Goal: Obtain resource: Obtain resource

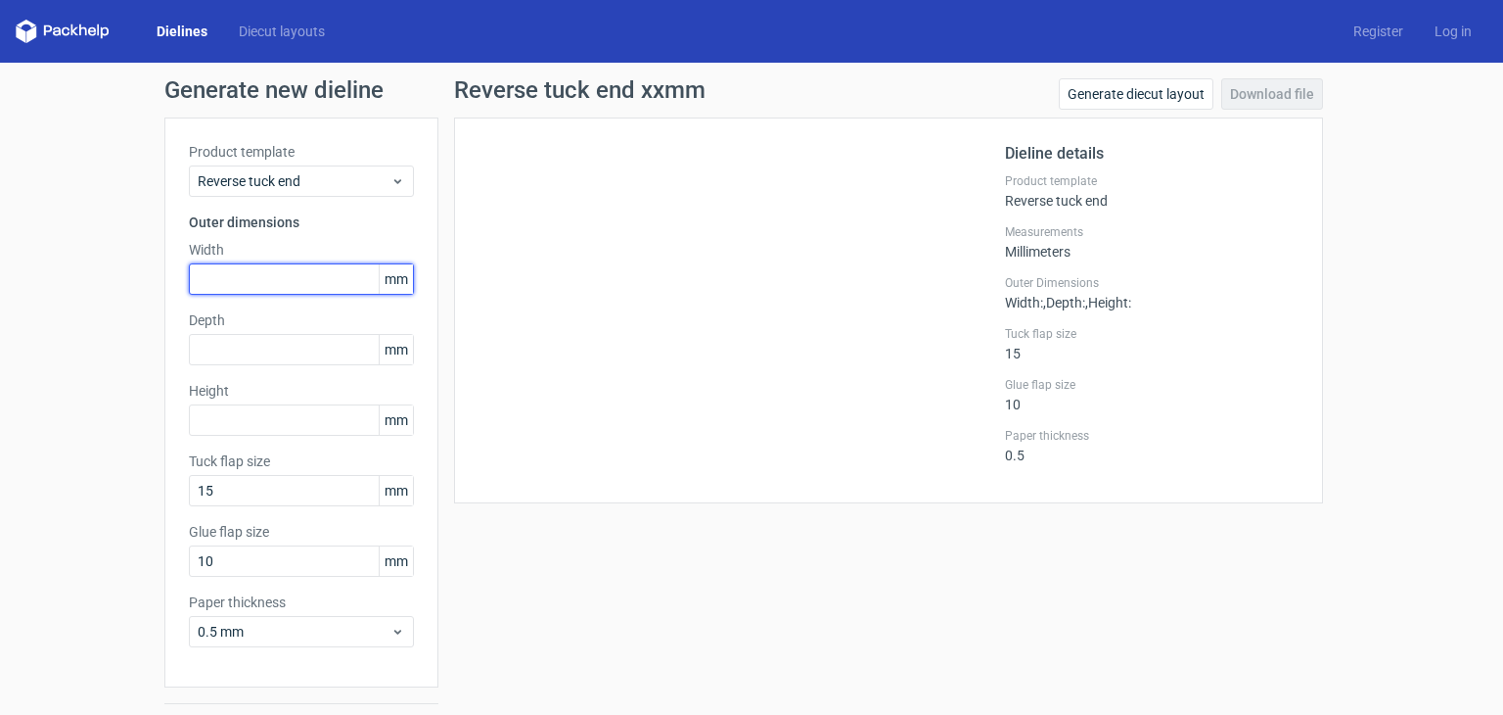
click at [280, 283] on input "text" at bounding box center [301, 278] width 225 height 31
type input "4"
type input "140"
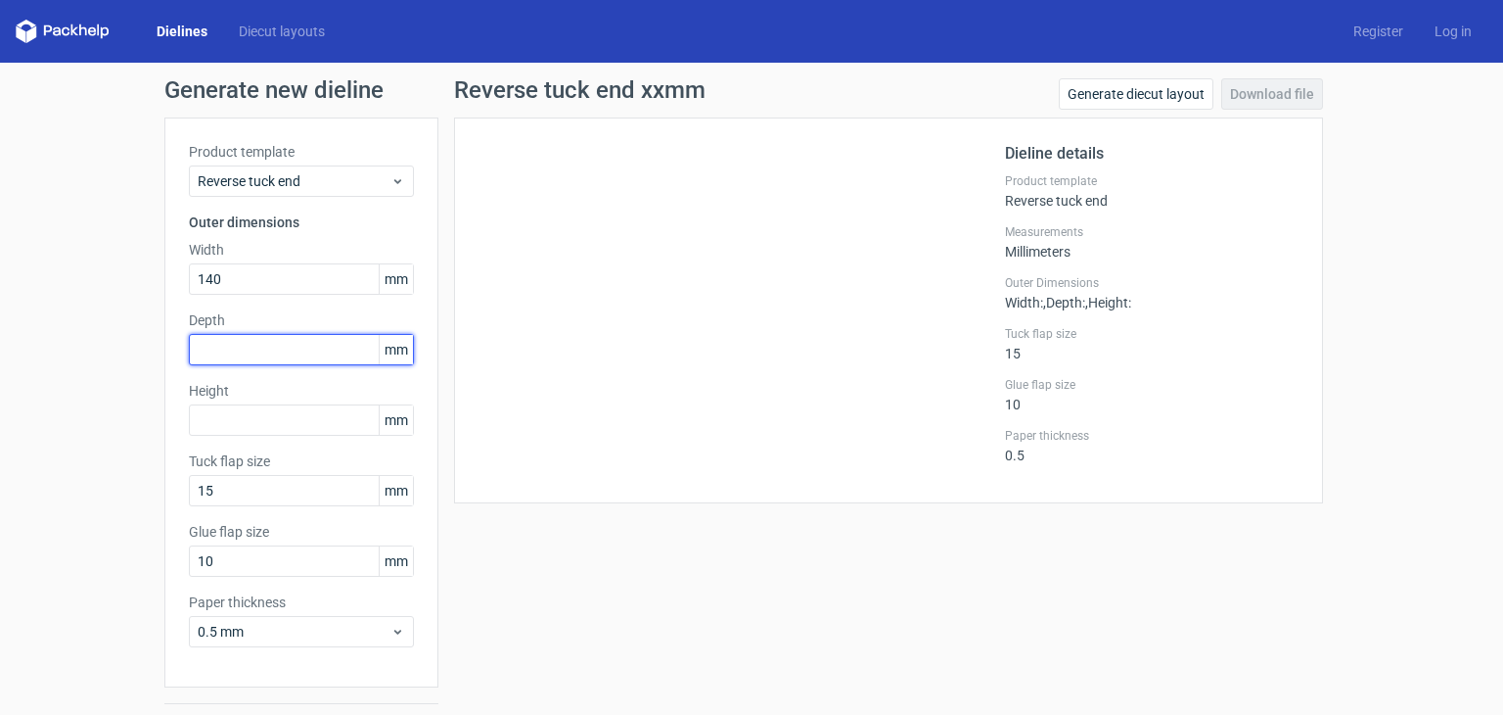
click at [263, 352] on input "text" at bounding box center [301, 349] width 225 height 31
type input "4"
type input "200"
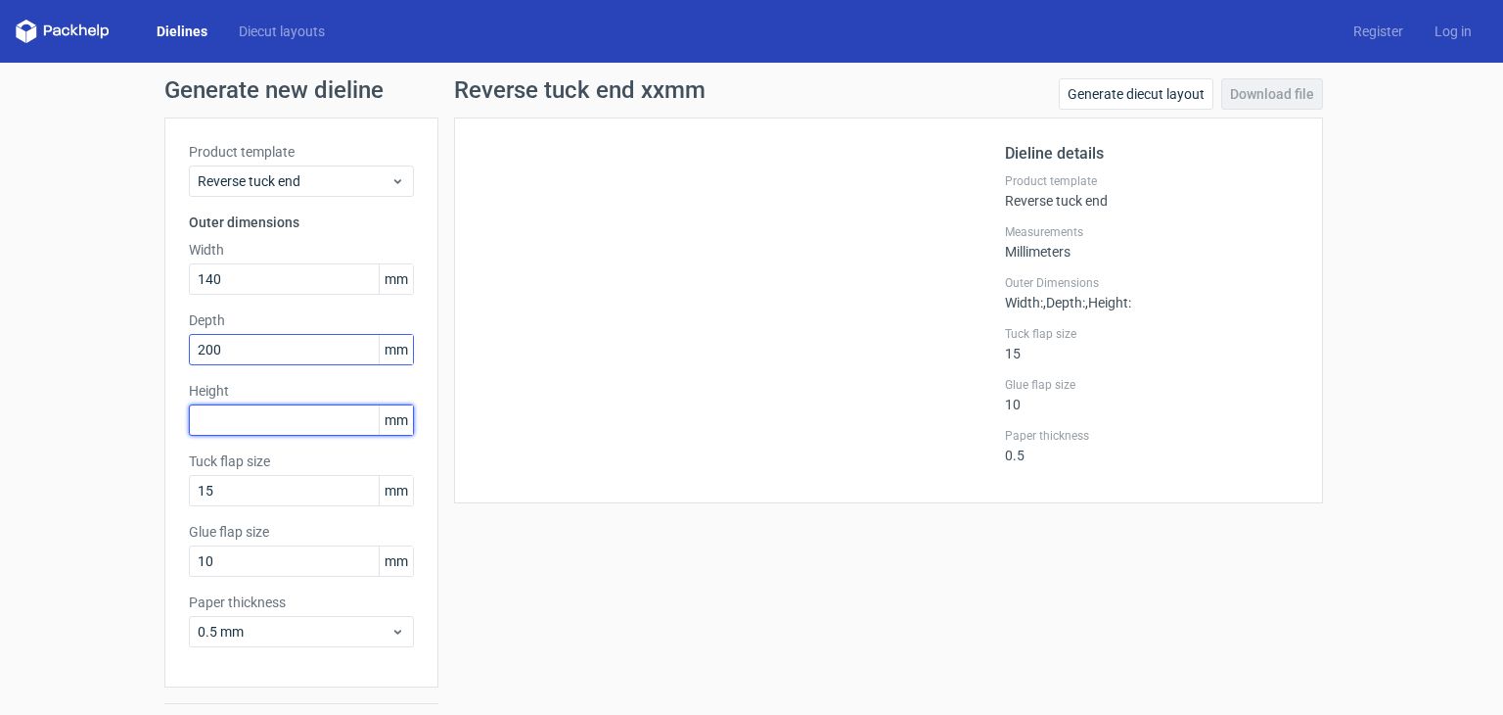
type input "4"
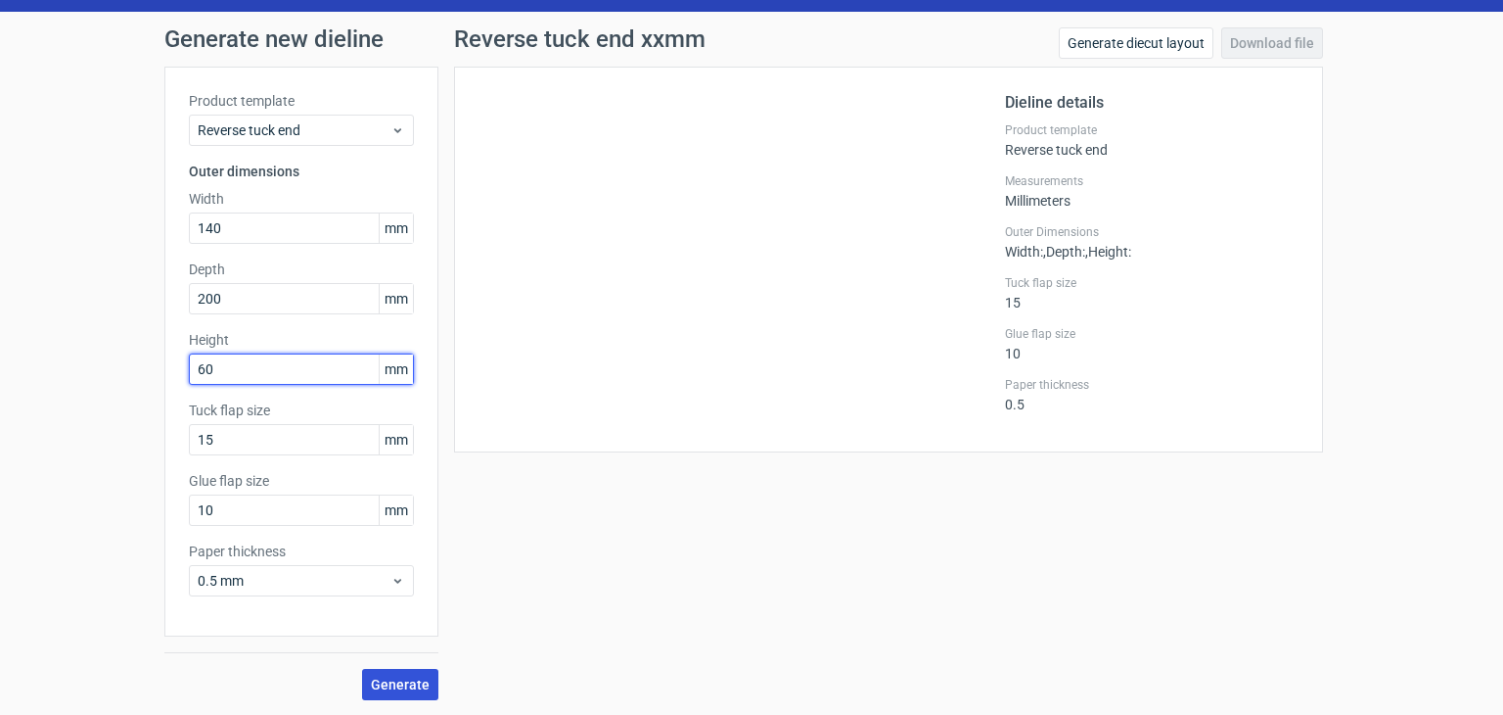
type input "60"
click at [395, 669] on button "Generate" at bounding box center [400, 684] width 76 height 31
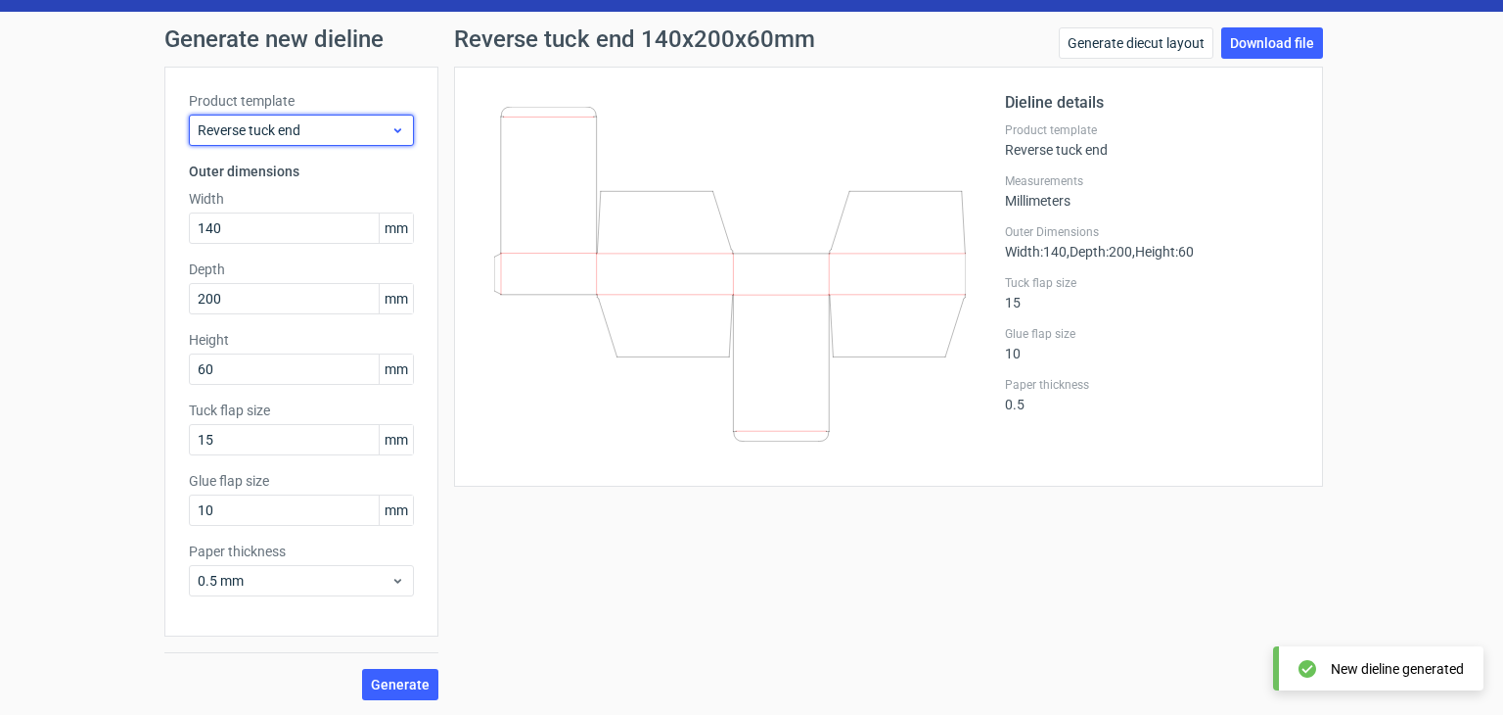
click at [269, 136] on span "Reverse tuck end" at bounding box center [294, 130] width 193 height 20
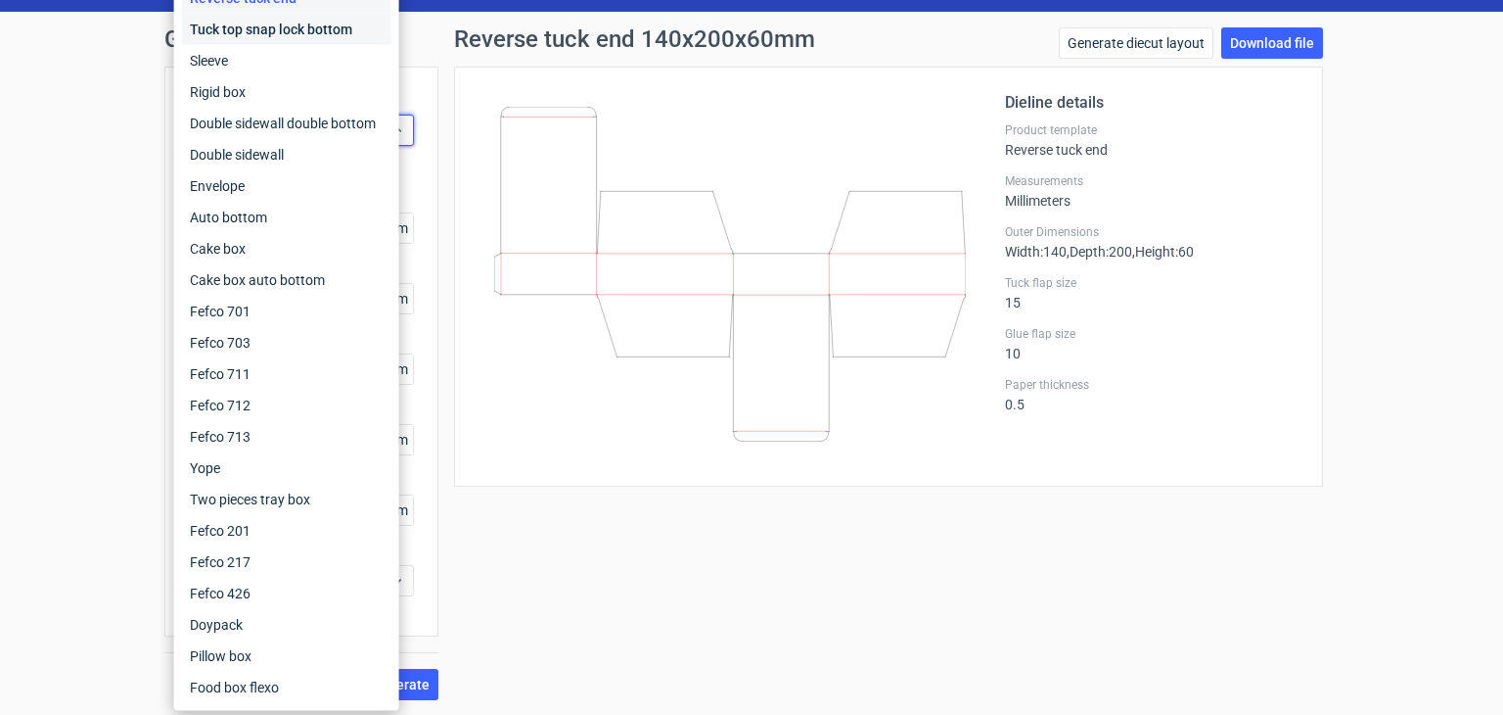
click at [325, 21] on div "Tuck top snap lock bottom" at bounding box center [286, 29] width 209 height 31
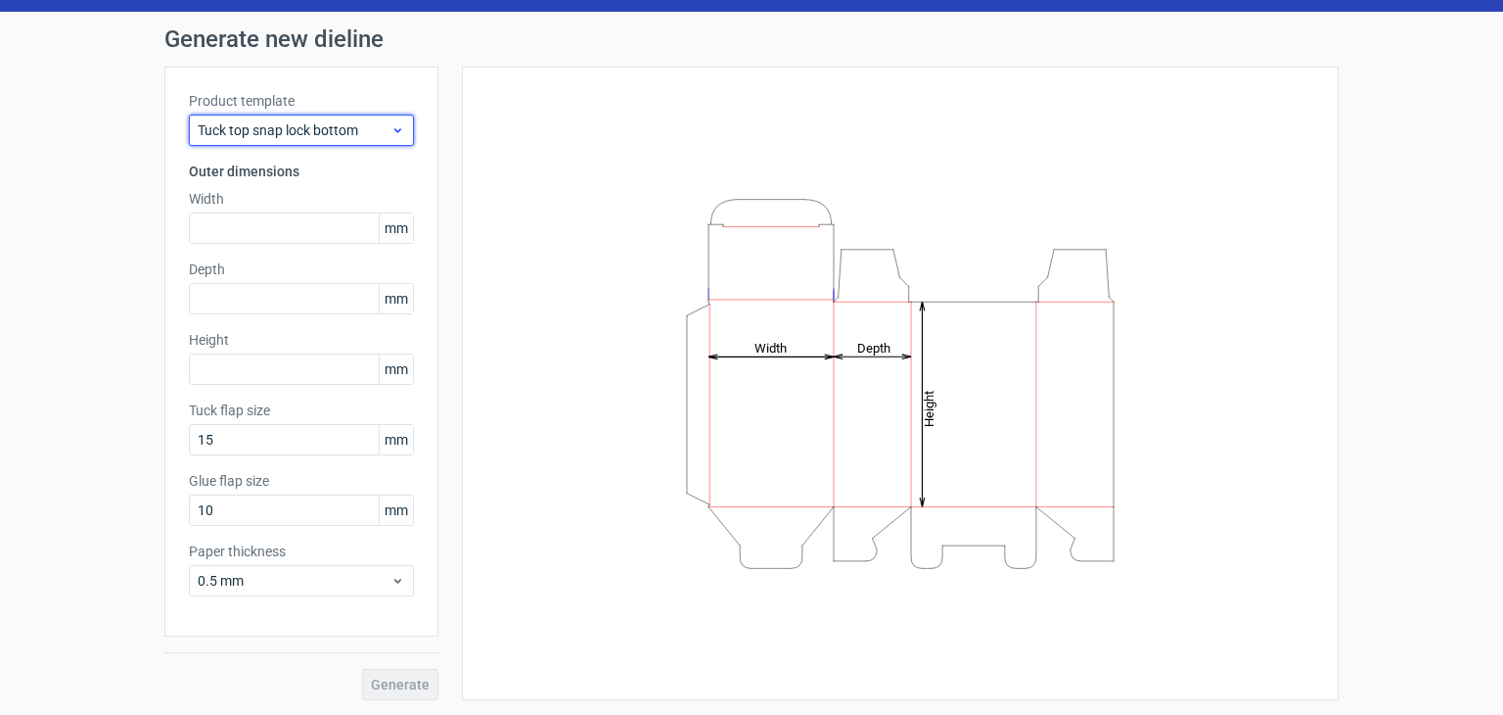
click at [273, 136] on span "Tuck top snap lock bottom" at bounding box center [294, 130] width 193 height 20
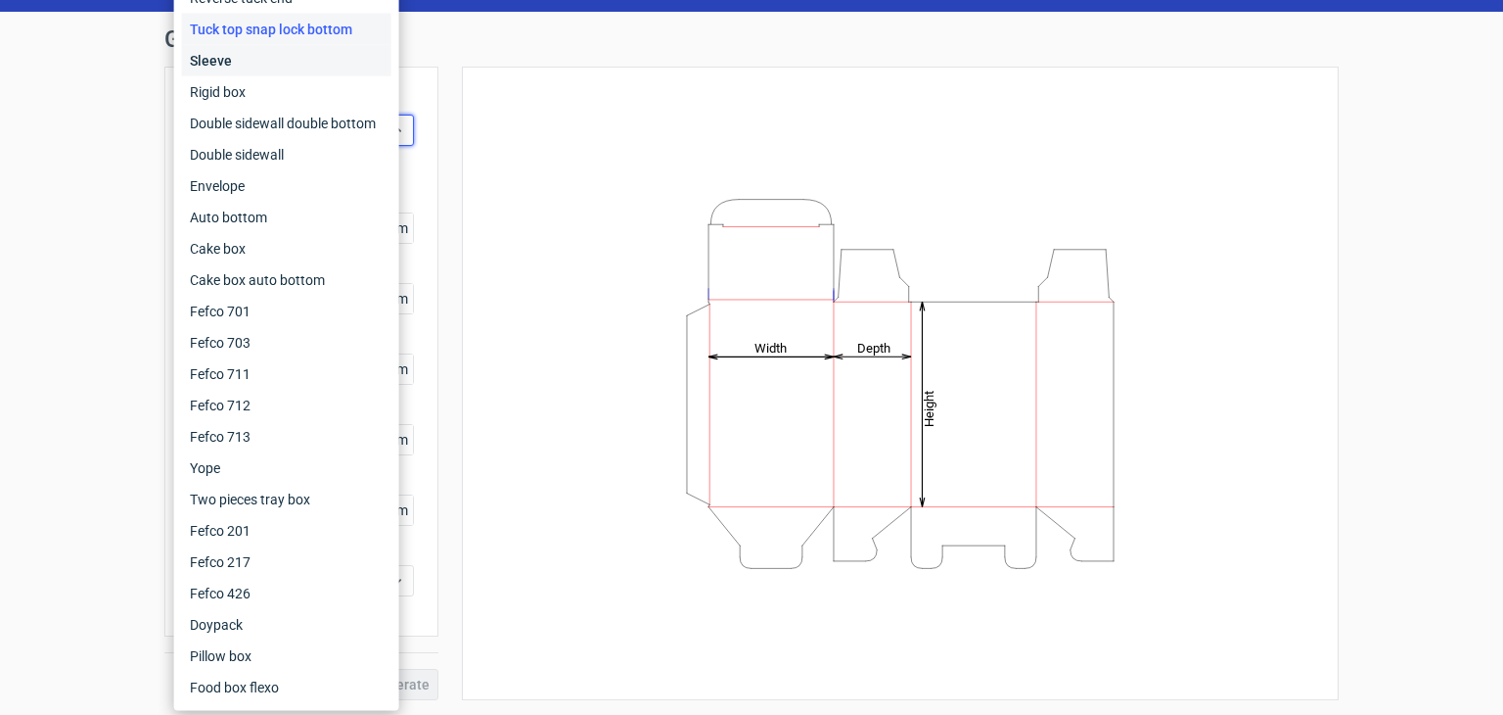
click at [321, 51] on div "Sleeve" at bounding box center [286, 60] width 209 height 31
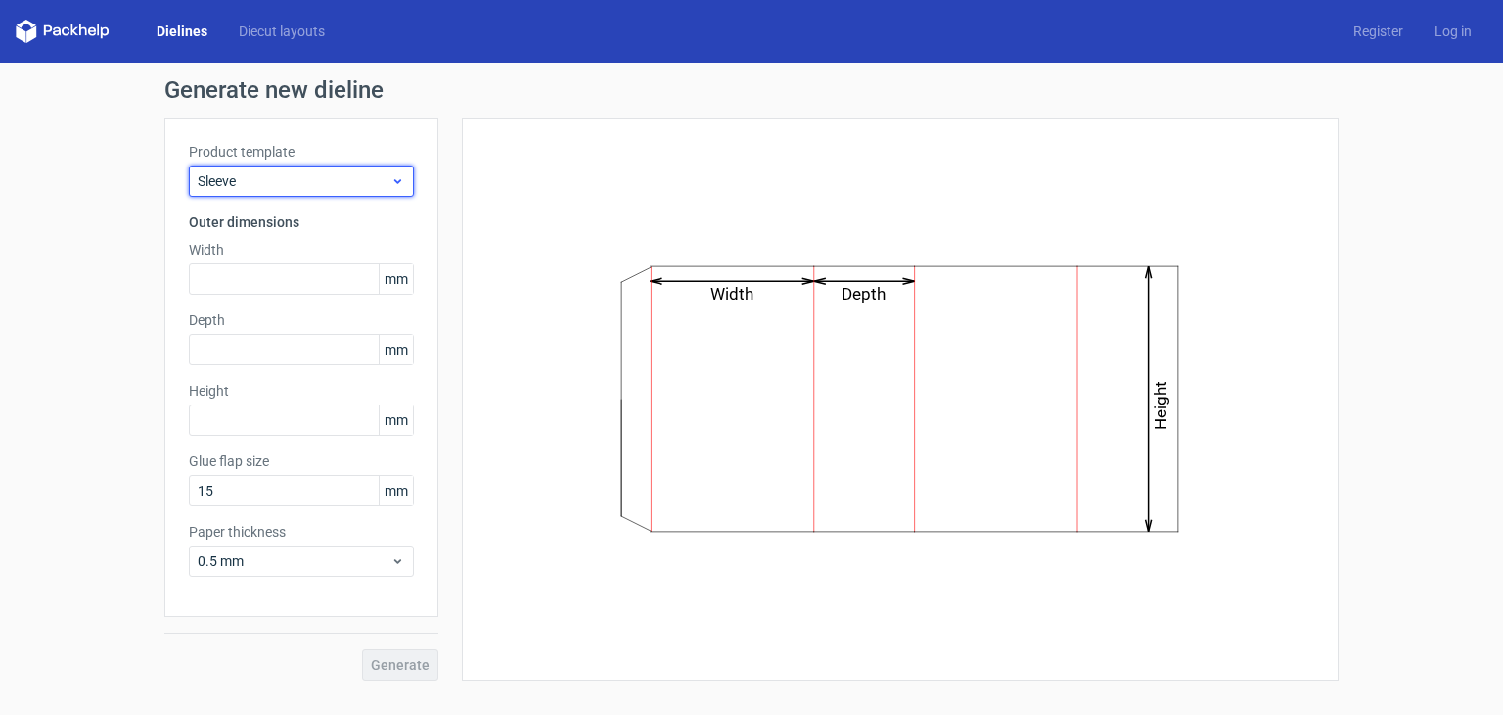
click at [290, 191] on div "Sleeve" at bounding box center [301, 180] width 225 height 31
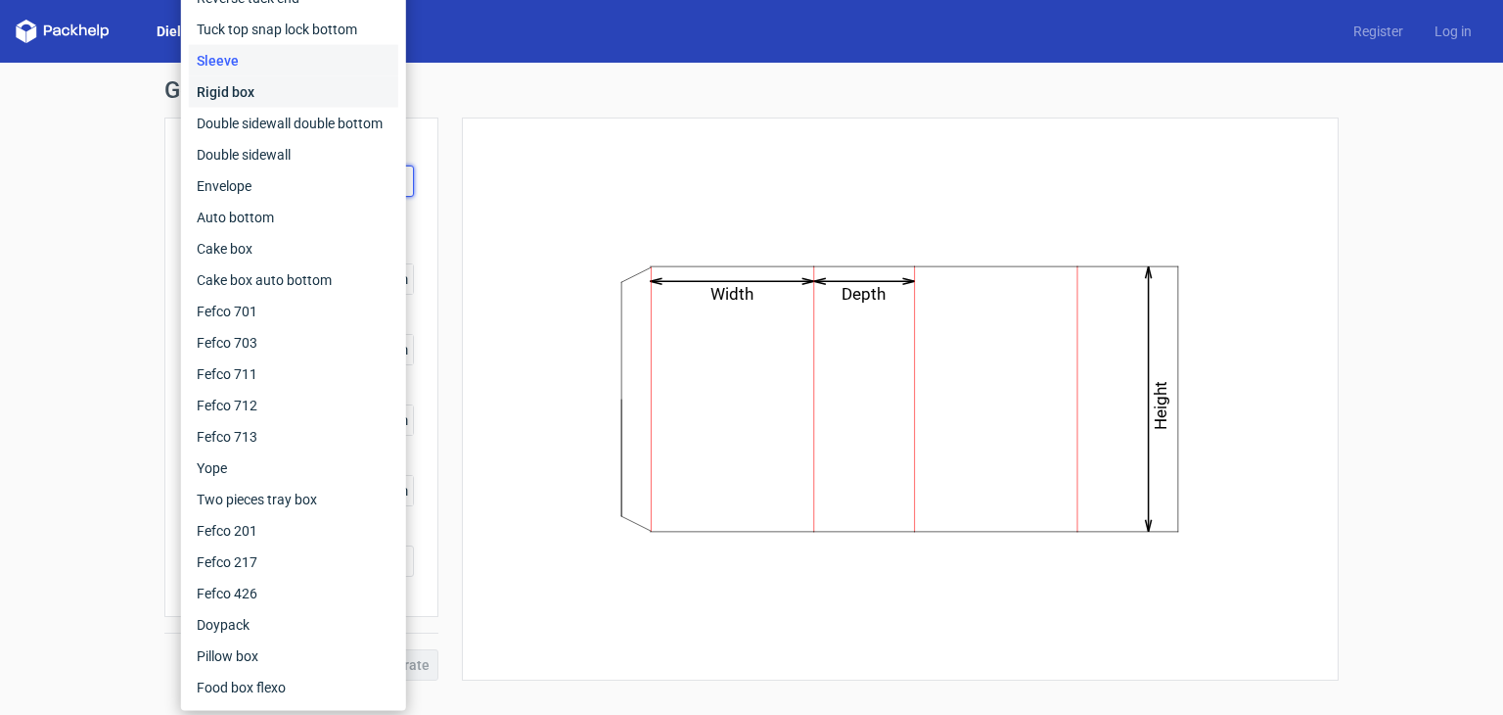
click at [316, 100] on div "Rigid box" at bounding box center [293, 91] width 209 height 31
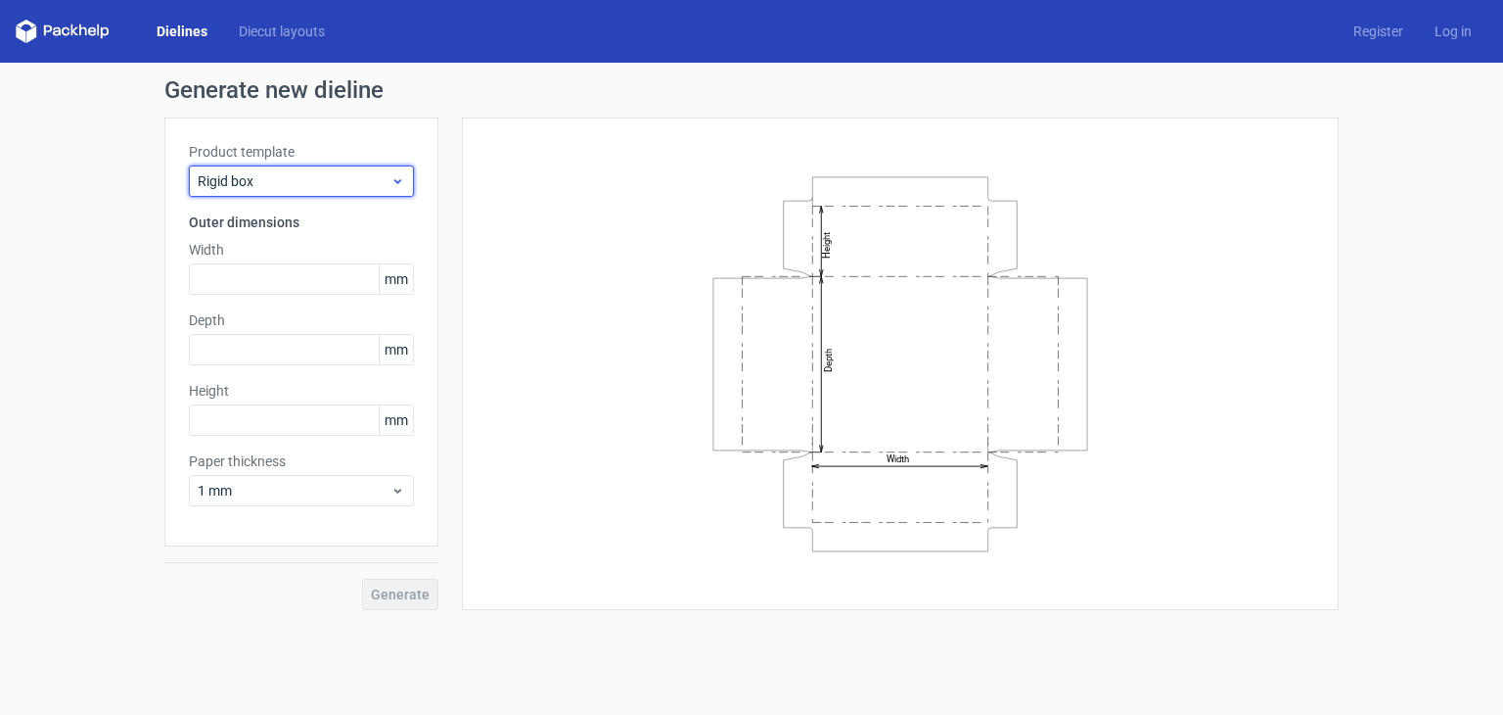
click at [286, 169] on div "Rigid box" at bounding box center [301, 180] width 225 height 31
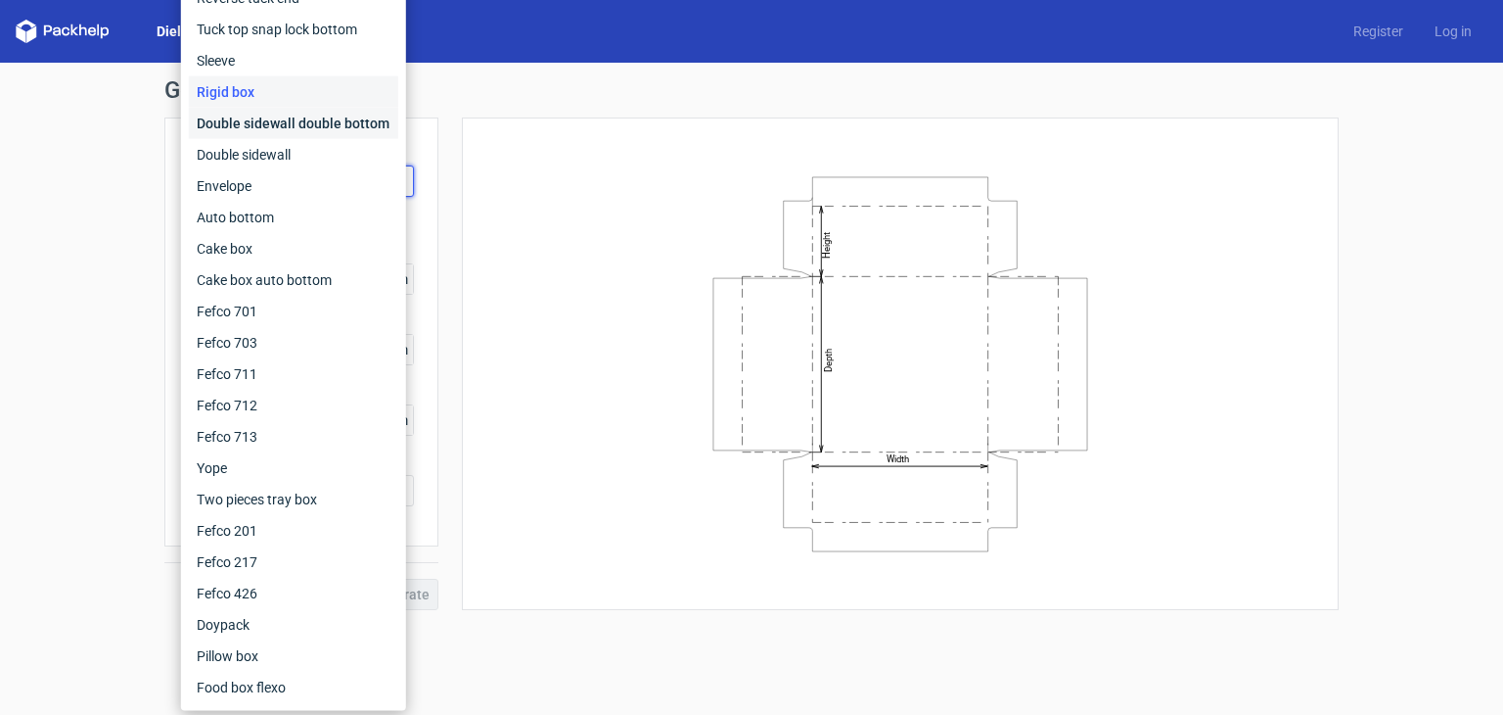
click at [312, 133] on div "Double sidewall double bottom" at bounding box center [293, 123] width 209 height 31
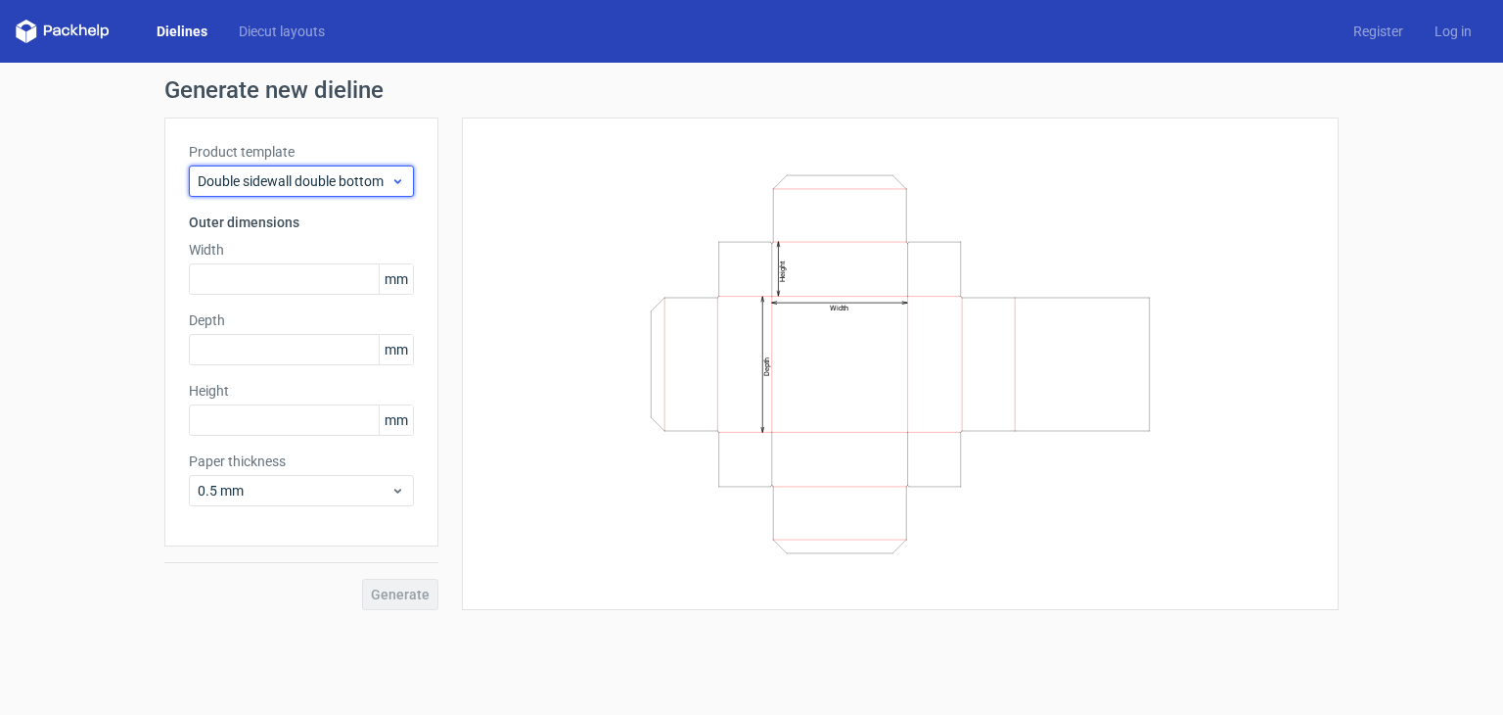
click at [317, 180] on span "Double sidewall double bottom" at bounding box center [294, 181] width 193 height 20
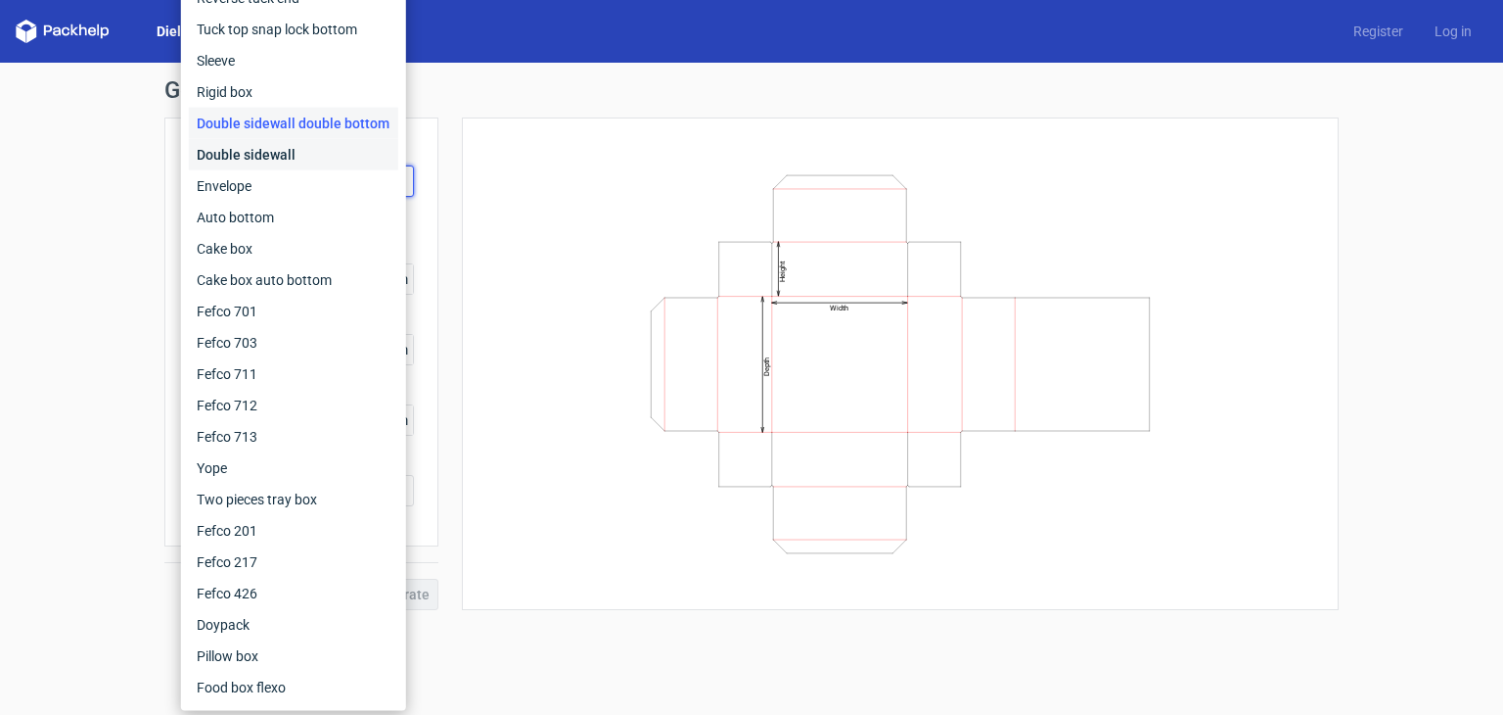
click at [320, 142] on div "Double sidewall" at bounding box center [293, 154] width 209 height 31
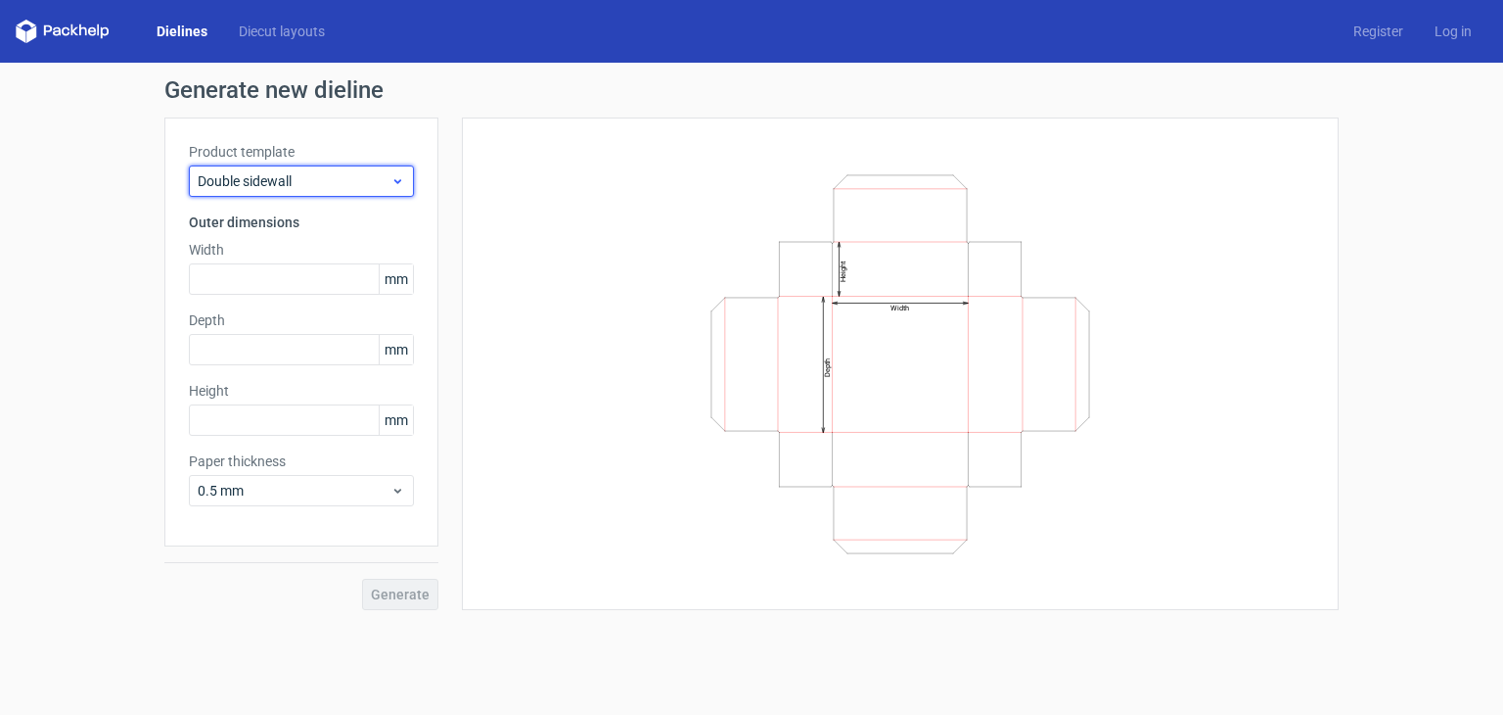
click at [301, 183] on span "Double sidewall" at bounding box center [294, 181] width 193 height 20
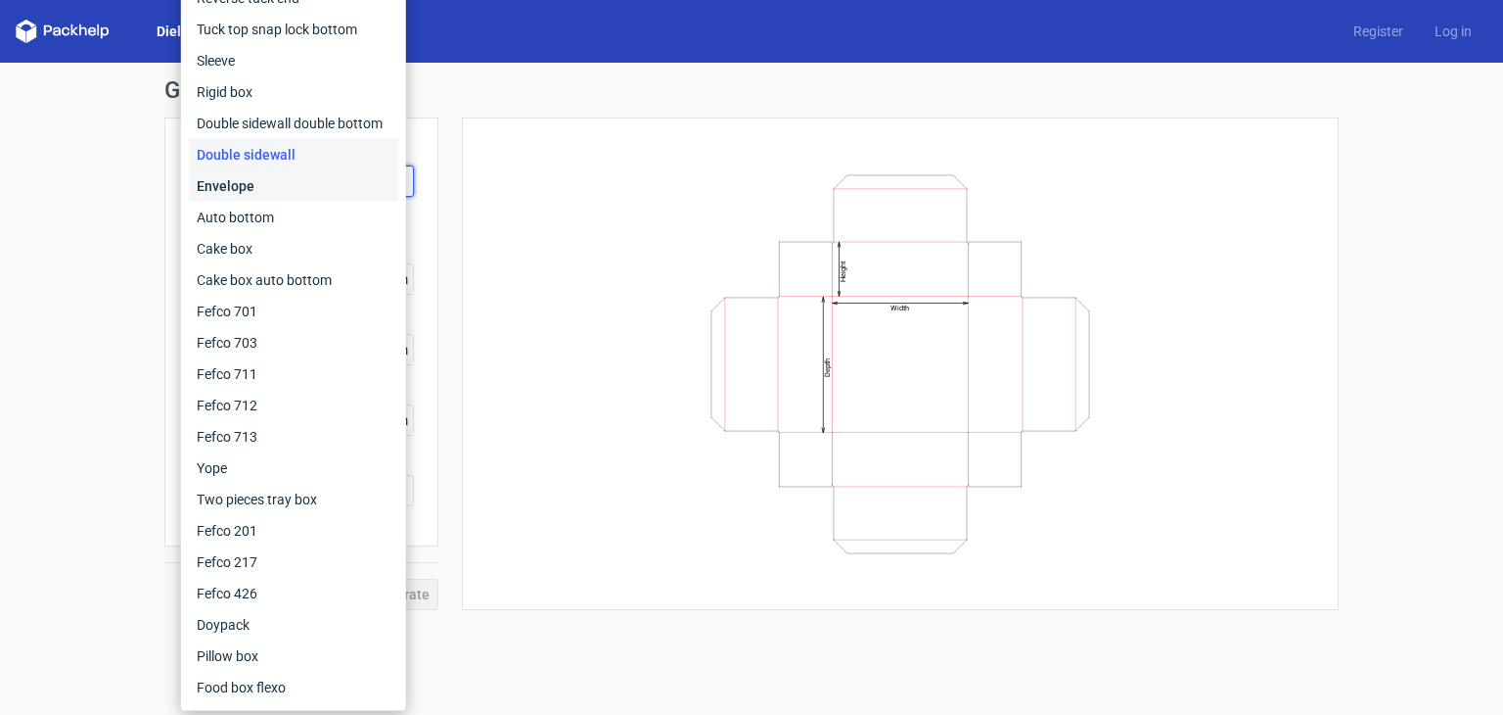
click at [294, 189] on div "Envelope" at bounding box center [293, 185] width 209 height 31
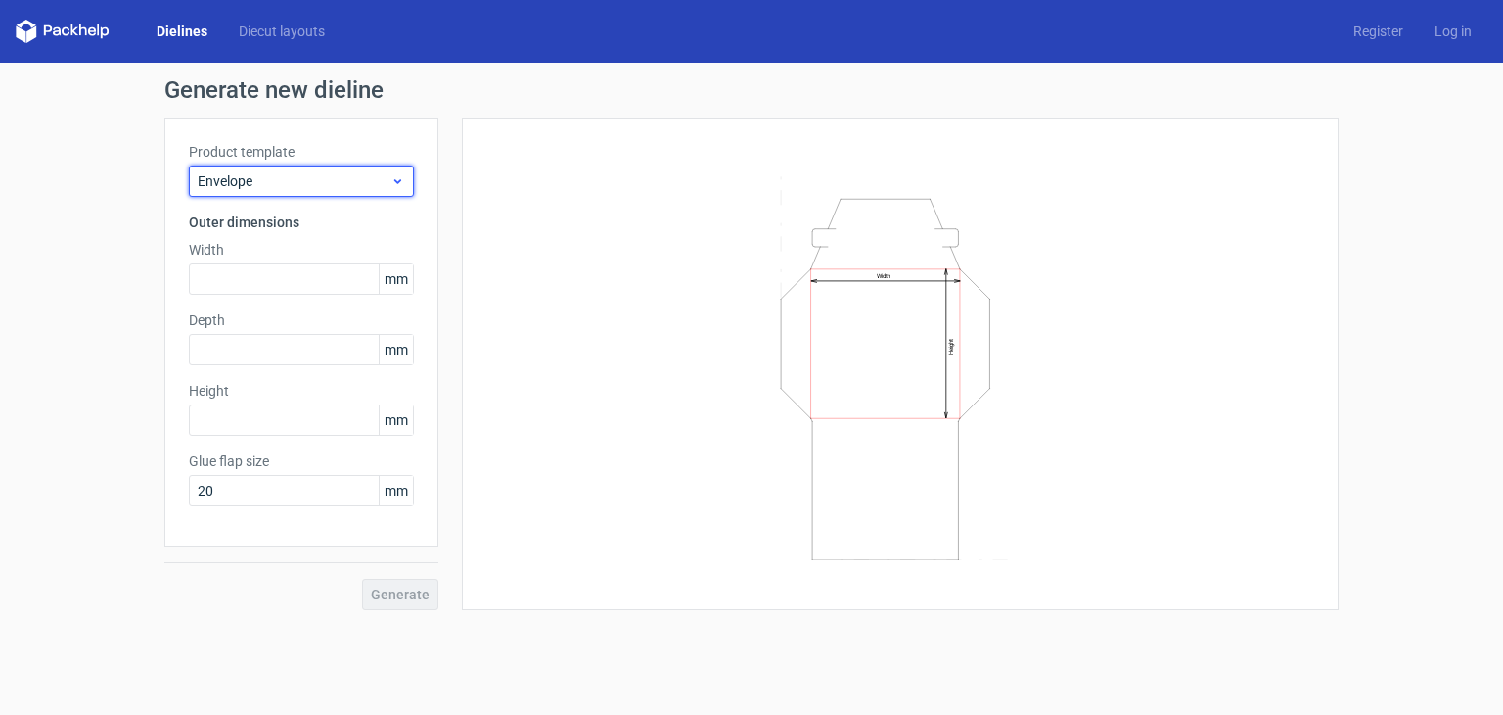
click at [306, 173] on span "Envelope" at bounding box center [294, 181] width 193 height 20
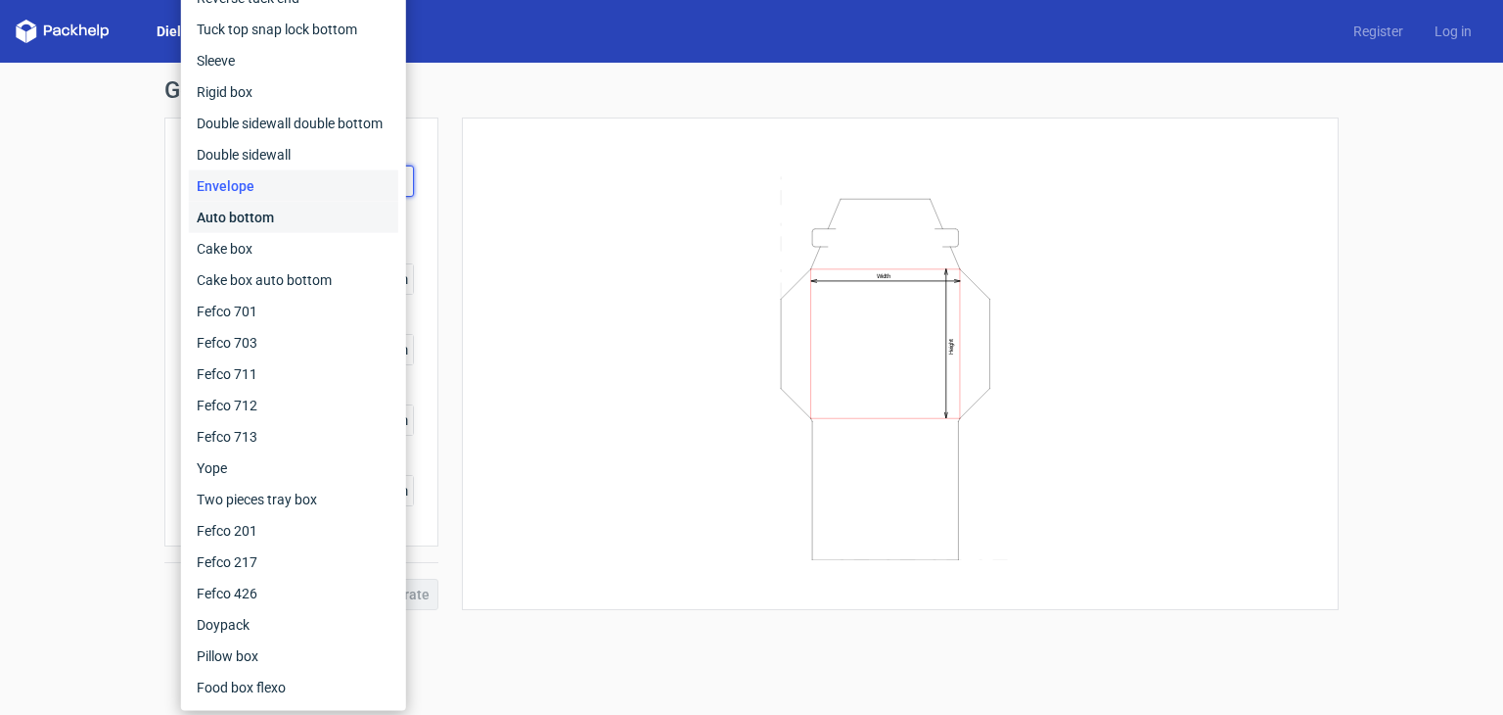
click at [291, 226] on div "Auto bottom" at bounding box center [293, 217] width 209 height 31
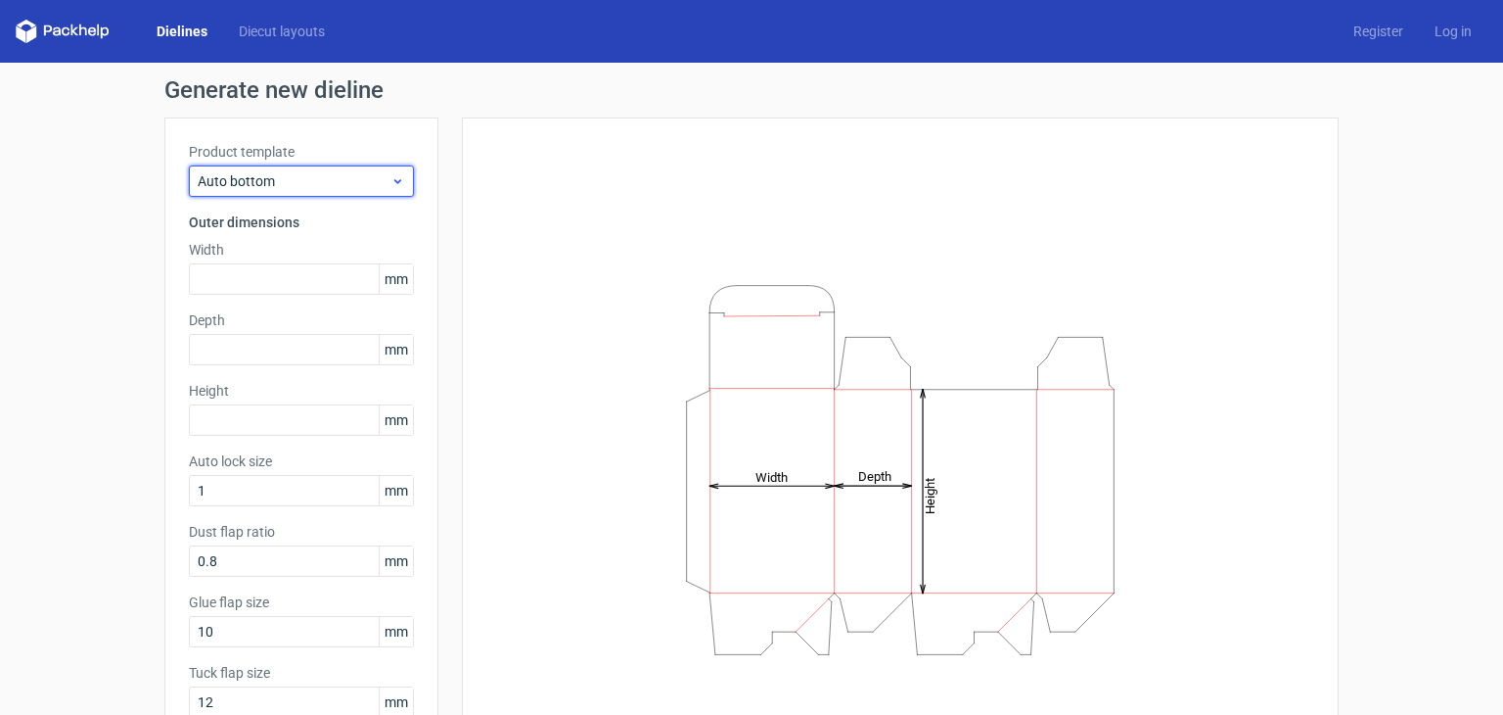
click at [308, 180] on span "Auto bottom" at bounding box center [294, 181] width 193 height 20
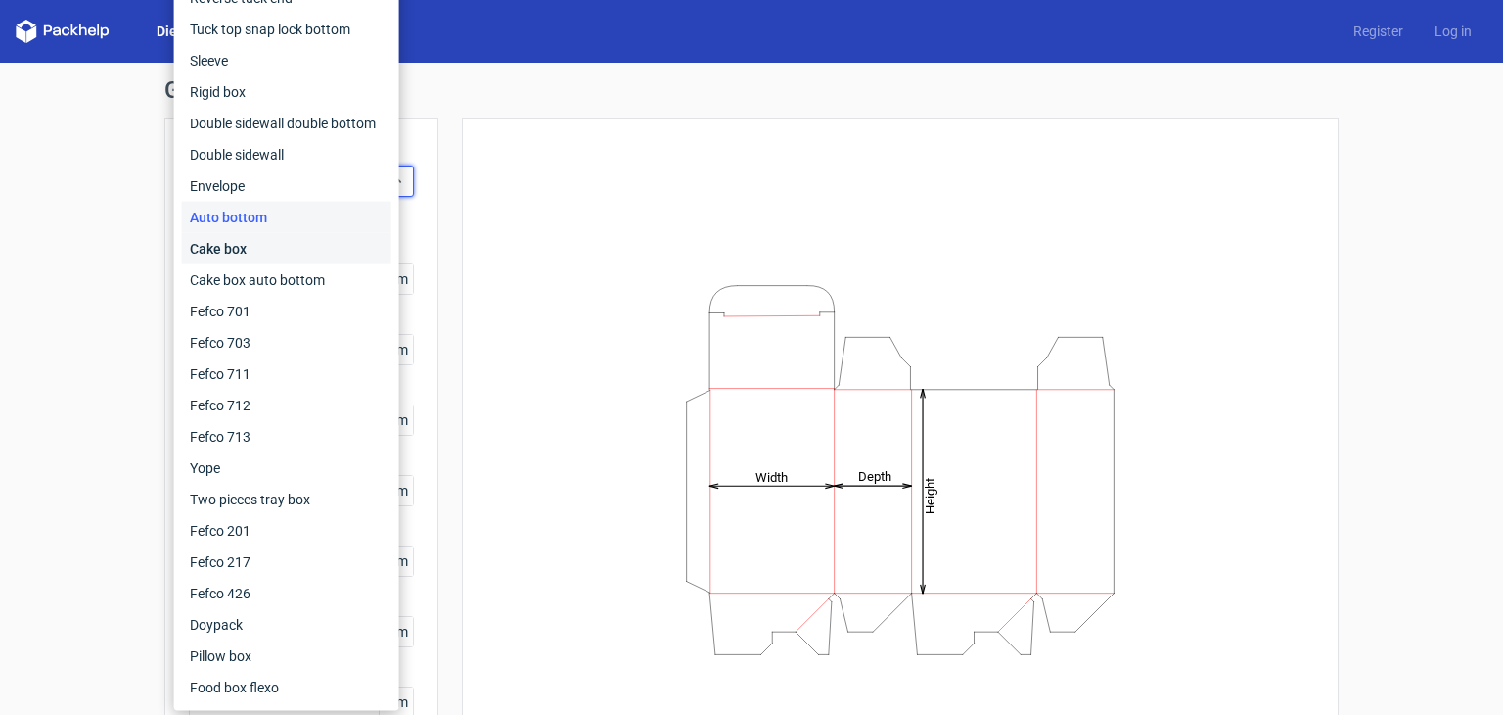
click at [294, 261] on div "Cake box" at bounding box center [286, 248] width 209 height 31
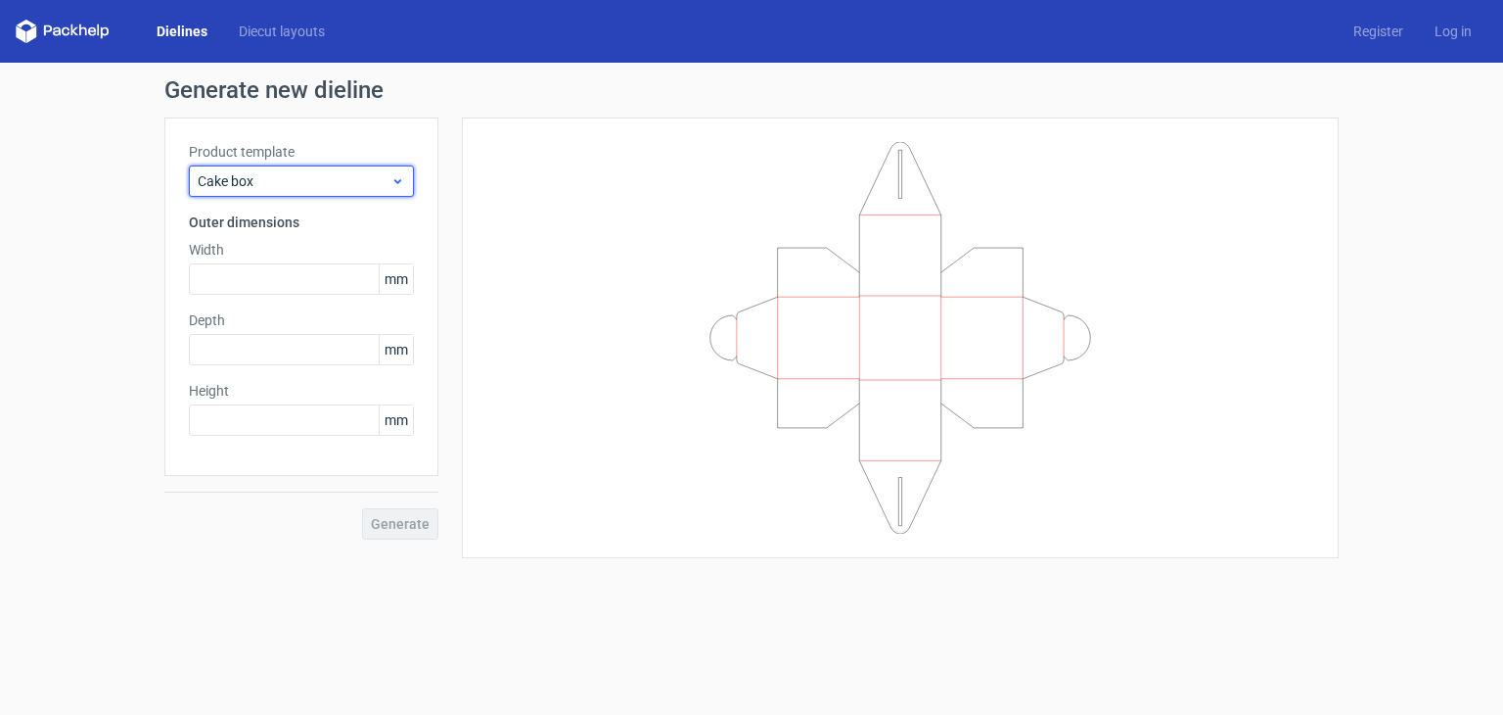
click at [320, 190] on span "Cake box" at bounding box center [294, 181] width 193 height 20
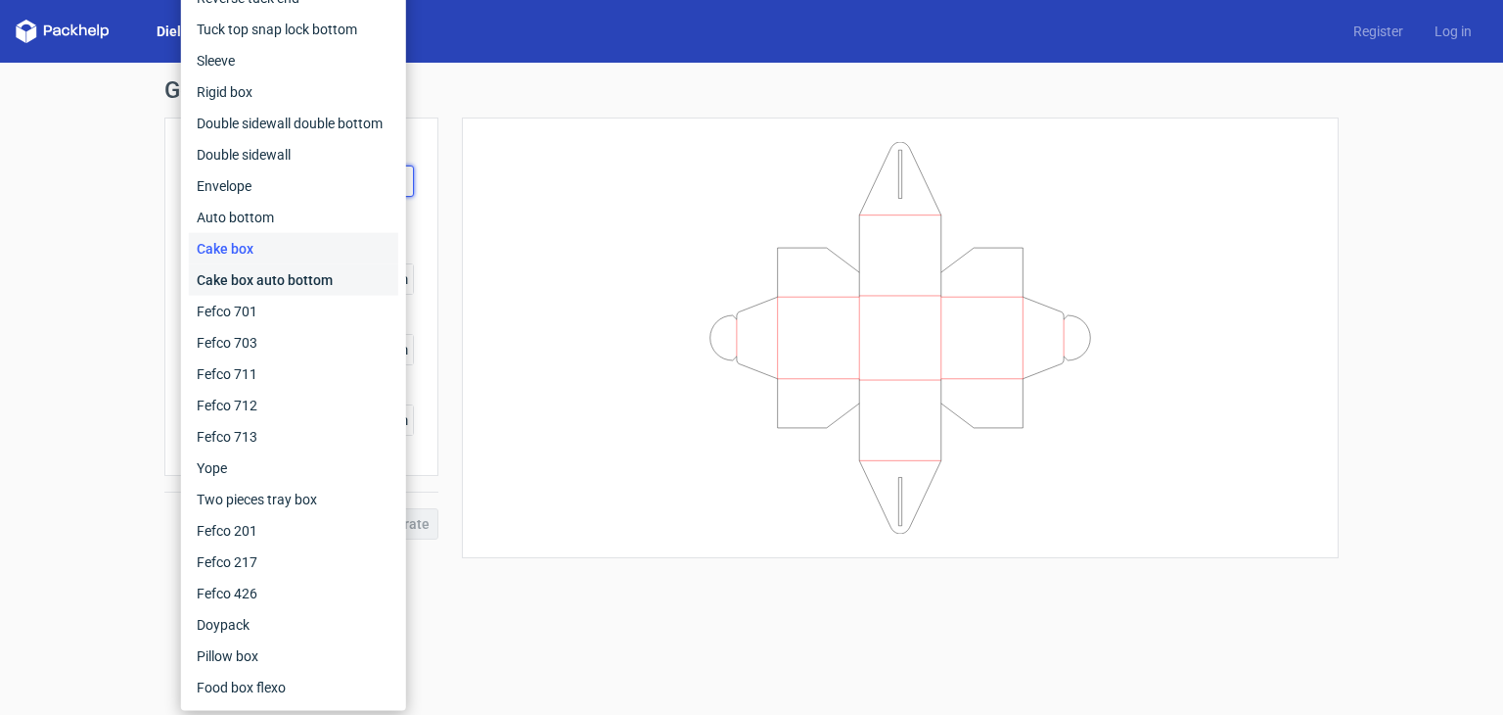
click at [308, 287] on div "Cake box auto bottom" at bounding box center [293, 279] width 209 height 31
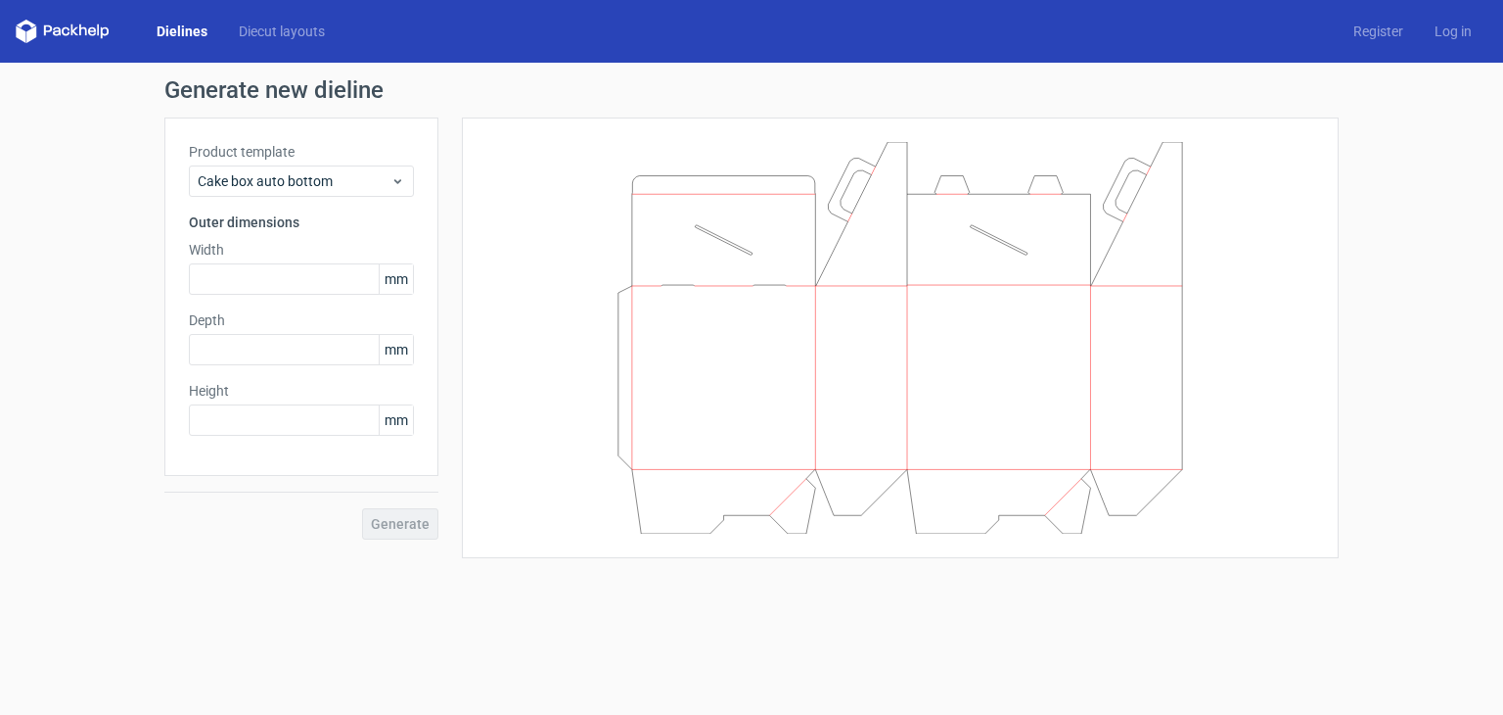
click at [326, 197] on div "Product template Cake box auto bottom Outer dimensions Width mm Depth mm Height…" at bounding box center [301, 296] width 274 height 358
click at [335, 187] on span "Cake box auto bottom" at bounding box center [294, 181] width 193 height 20
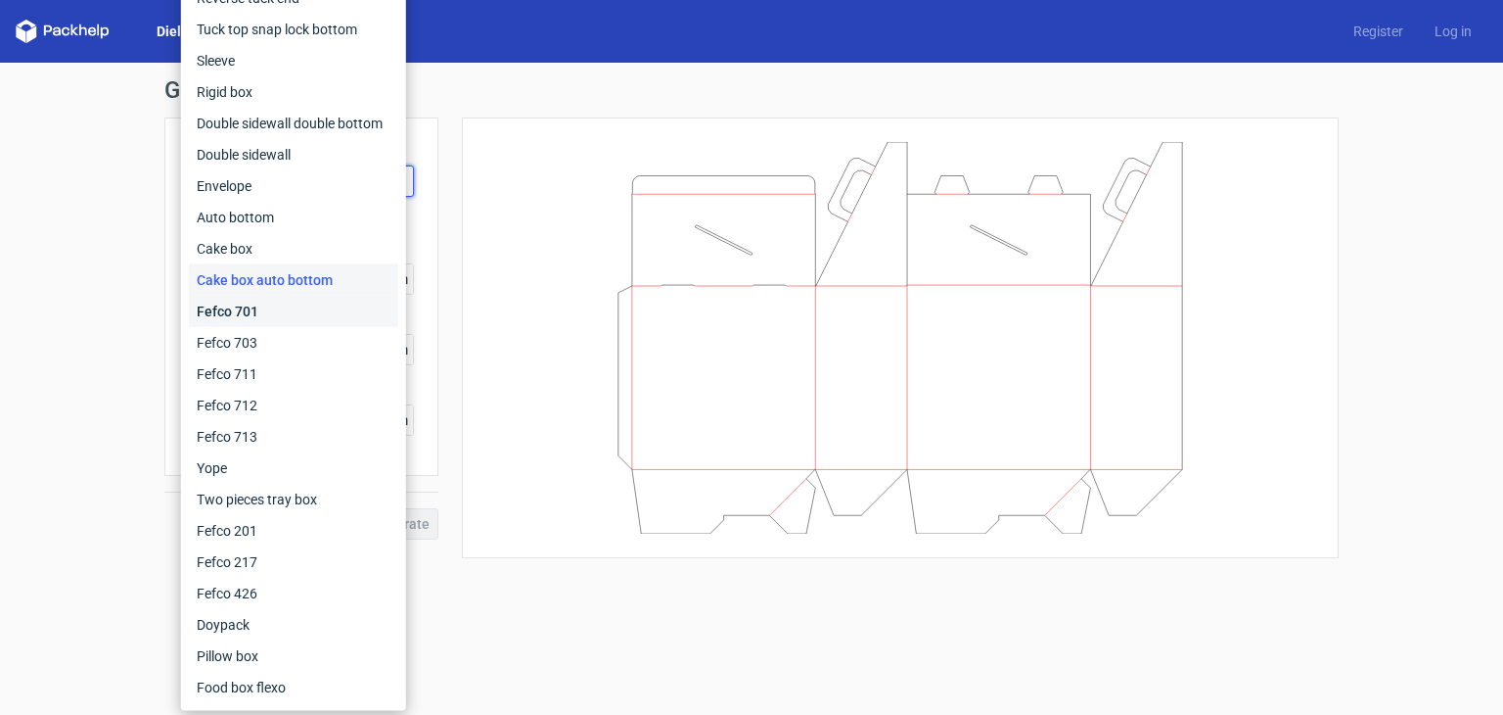
click at [298, 305] on div "Fefco 701" at bounding box center [293, 311] width 209 height 31
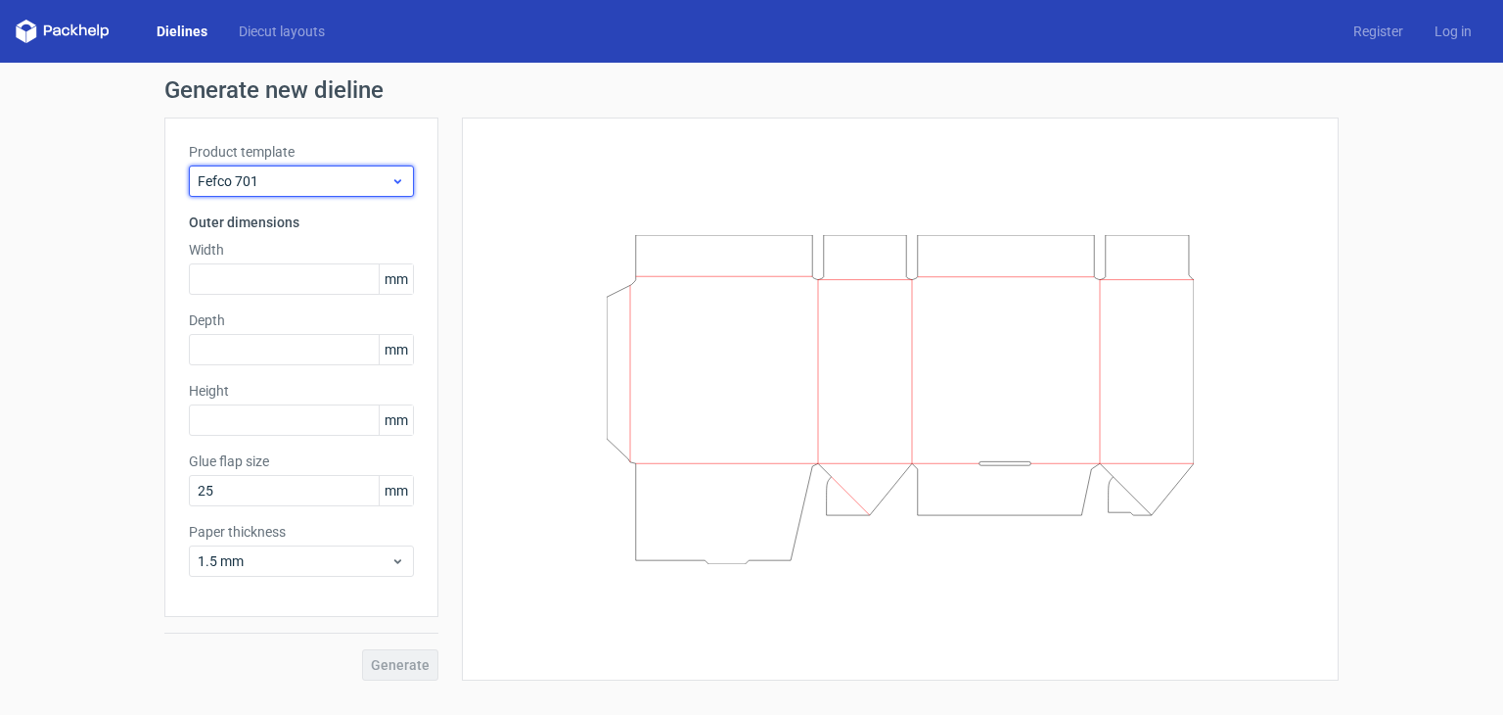
click at [330, 175] on span "Fefco 701" at bounding box center [294, 181] width 193 height 20
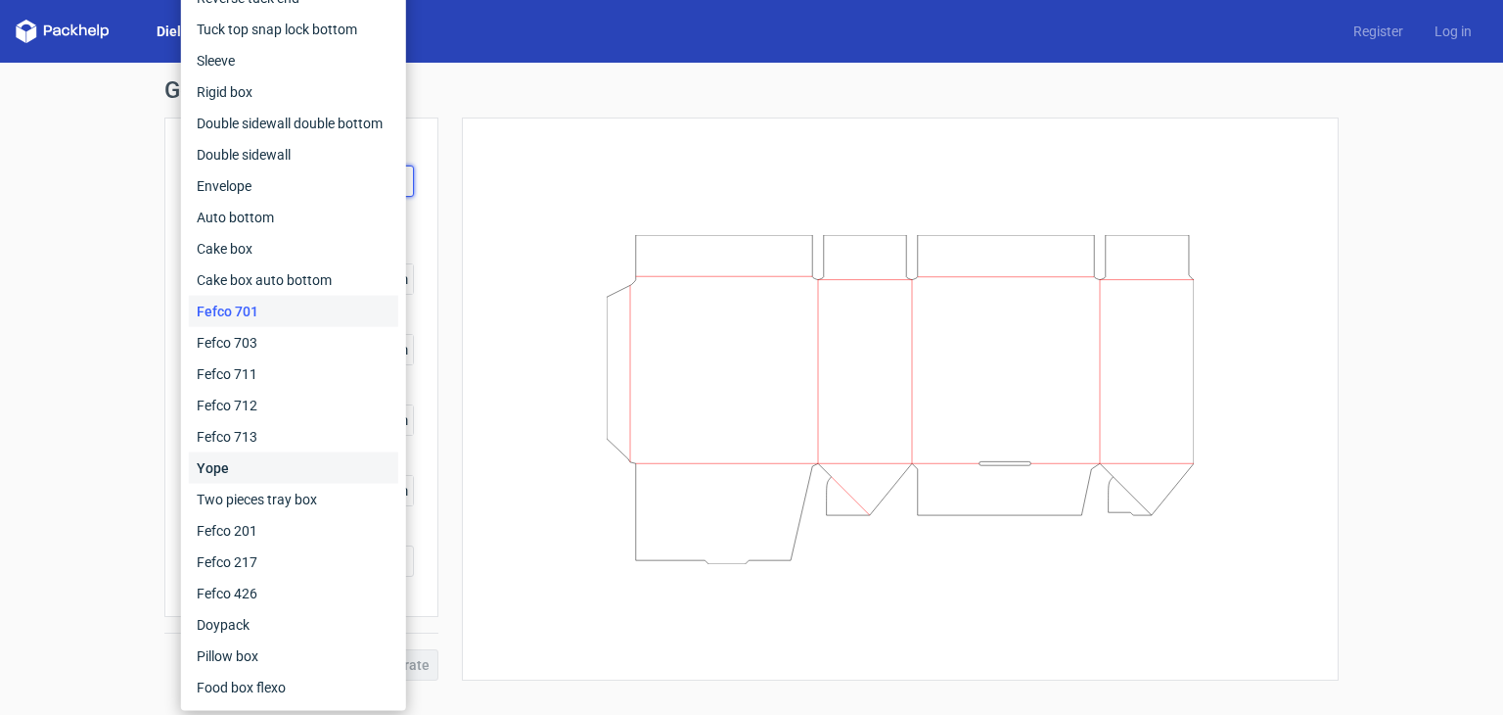
click at [272, 471] on div "Yope" at bounding box center [293, 467] width 209 height 31
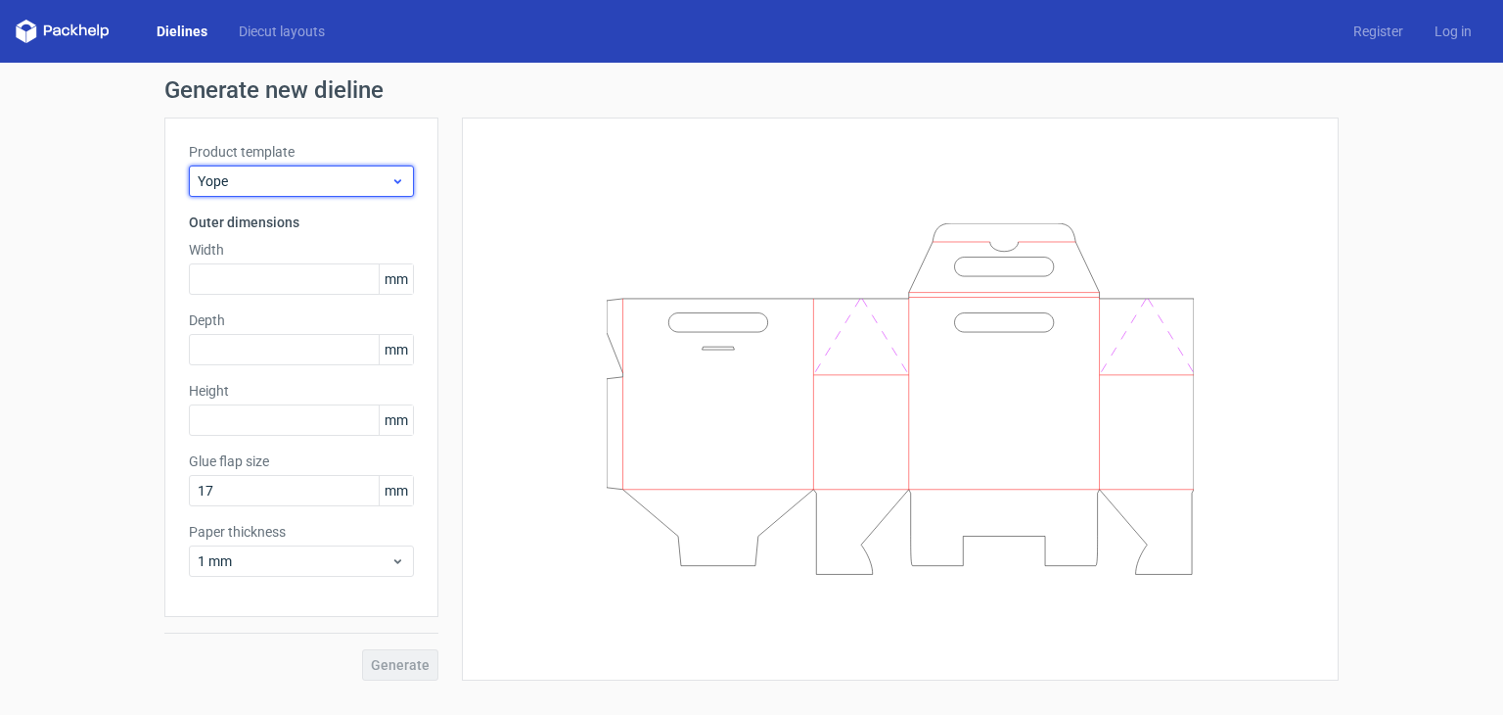
click at [337, 173] on span "Yope" at bounding box center [294, 181] width 193 height 20
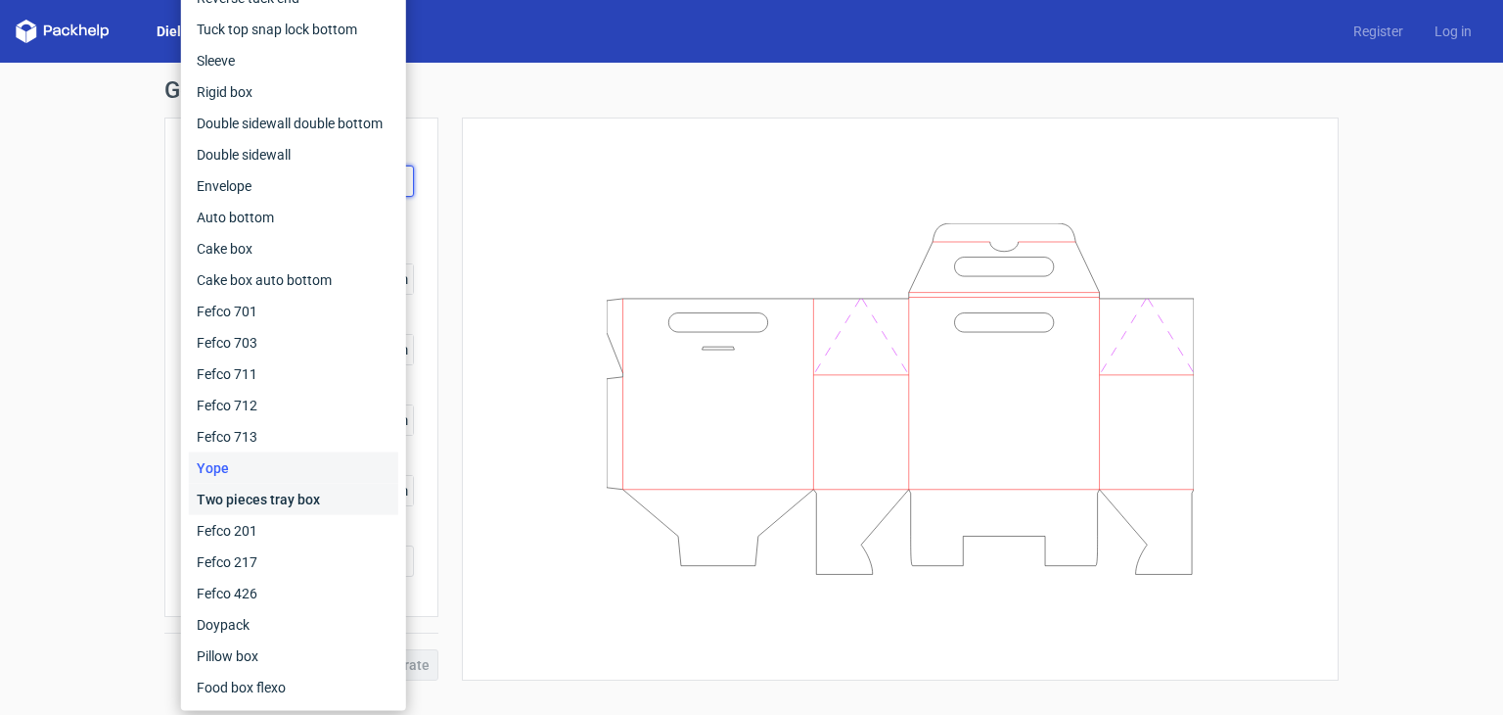
click at [268, 500] on div "Two pieces tray box" at bounding box center [293, 499] width 209 height 31
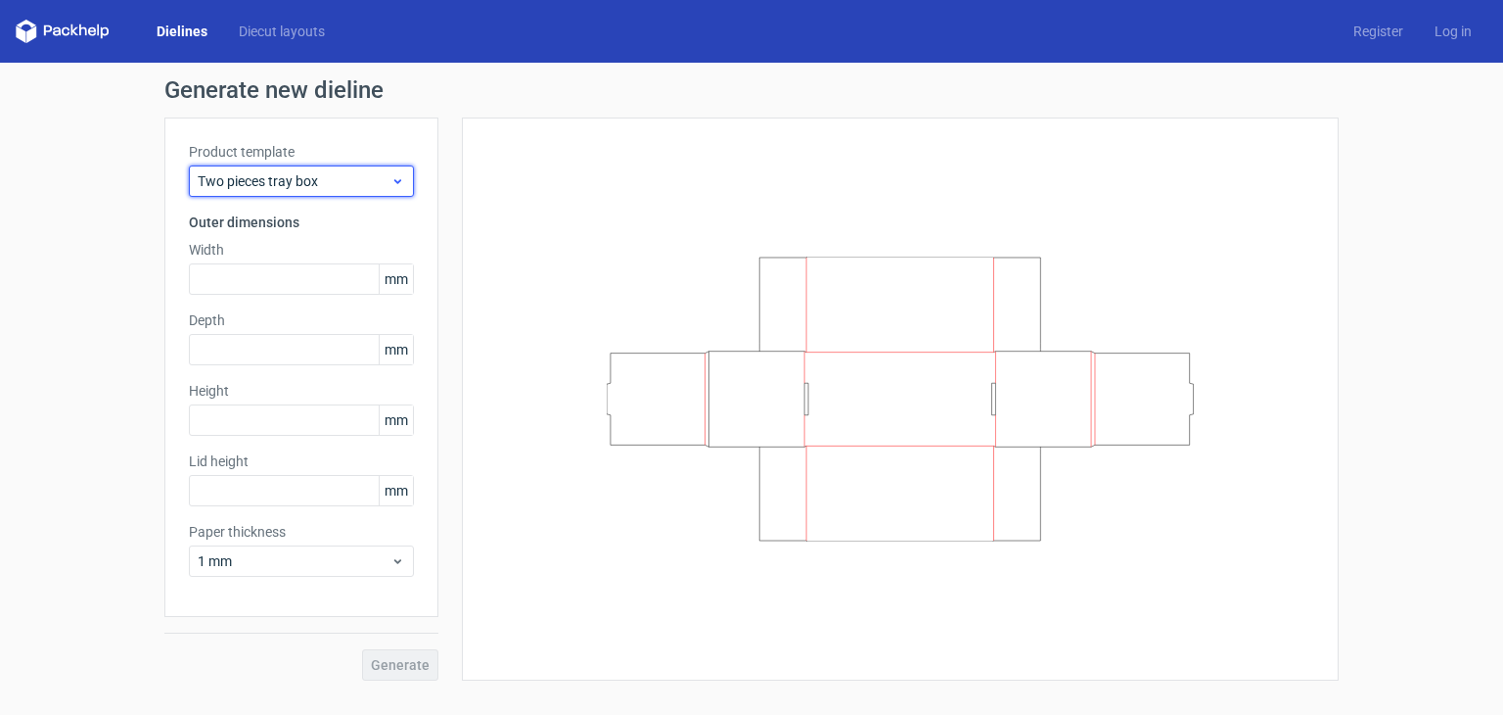
click at [317, 185] on span "Two pieces tray box" at bounding box center [294, 181] width 193 height 20
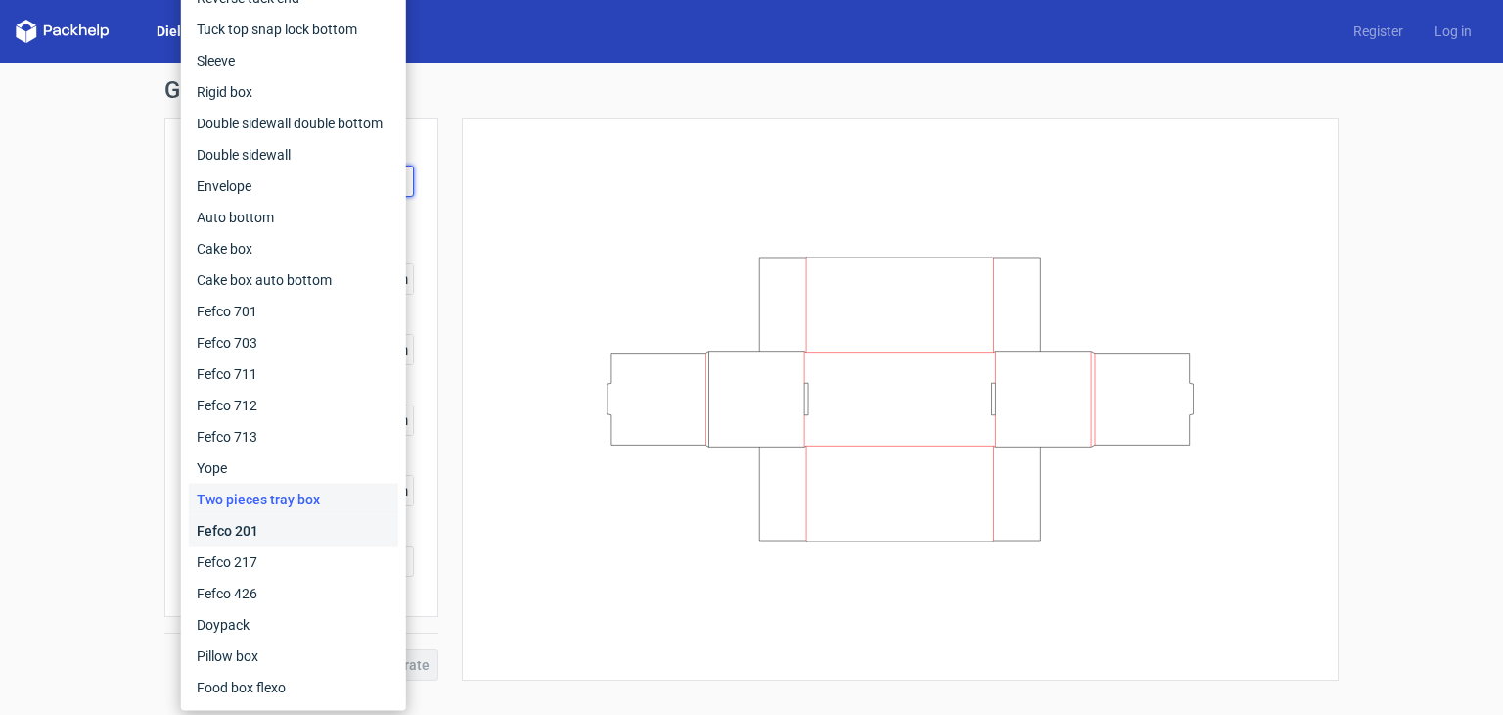
click at [243, 531] on div "Fefco 201" at bounding box center [293, 530] width 209 height 31
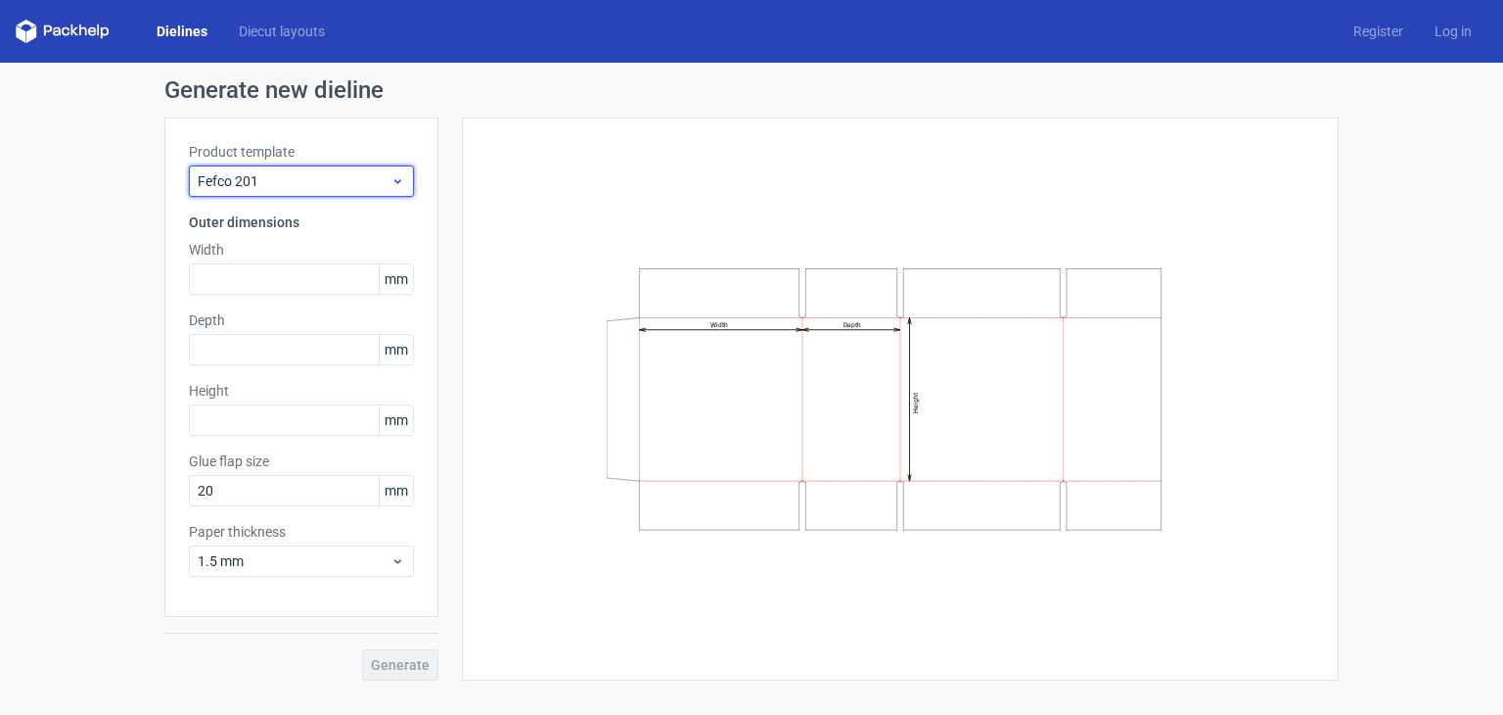
click at [297, 173] on span "Fefco 201" at bounding box center [294, 181] width 193 height 20
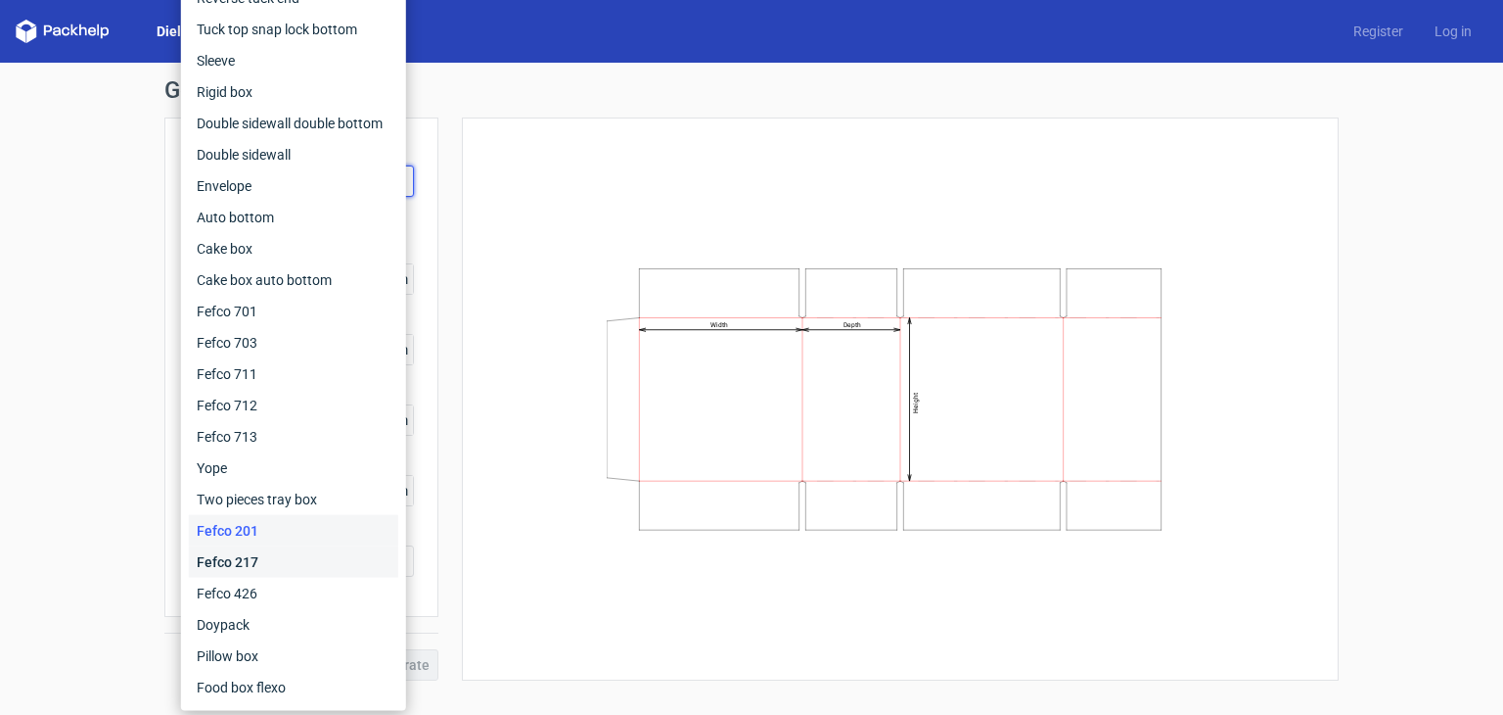
click at [264, 573] on div "Fefco 217" at bounding box center [293, 561] width 209 height 31
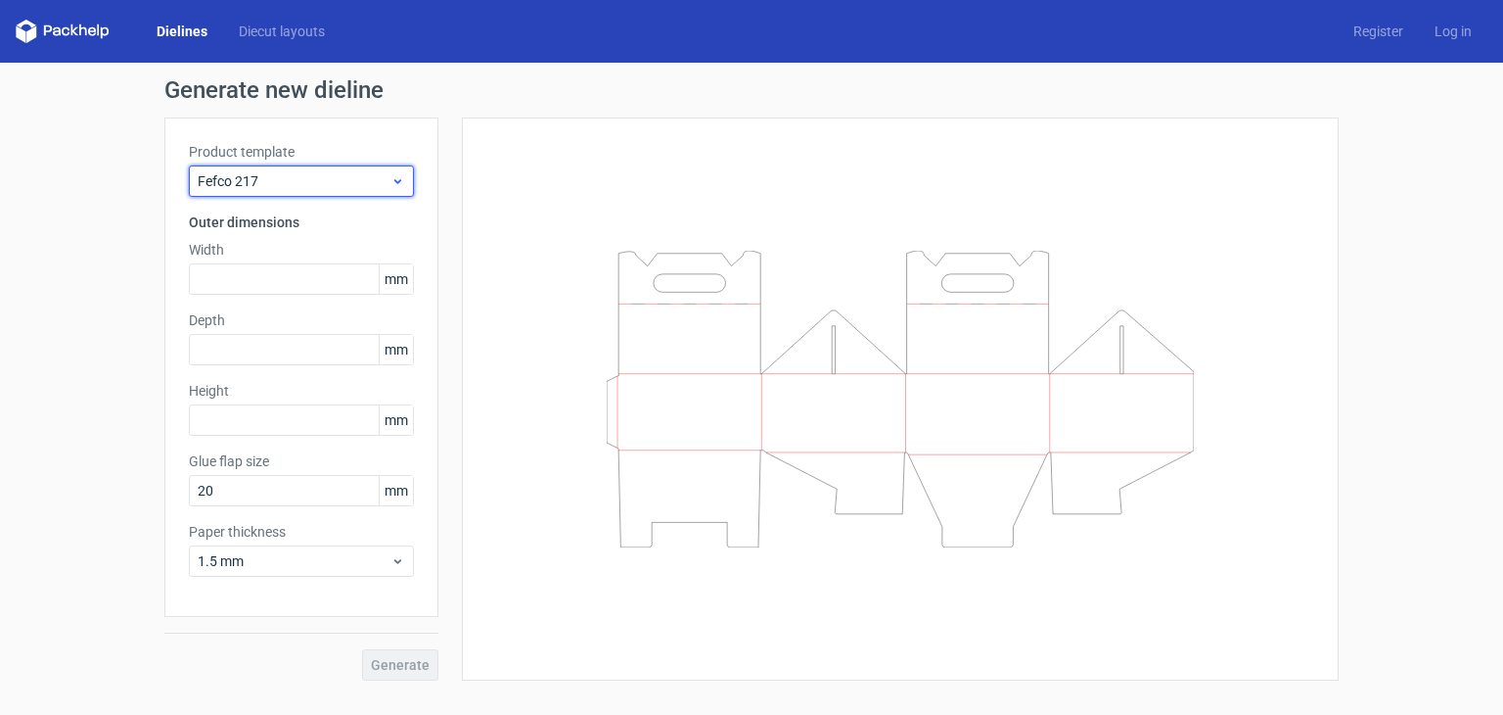
click at [310, 187] on span "Fefco 217" at bounding box center [294, 181] width 193 height 20
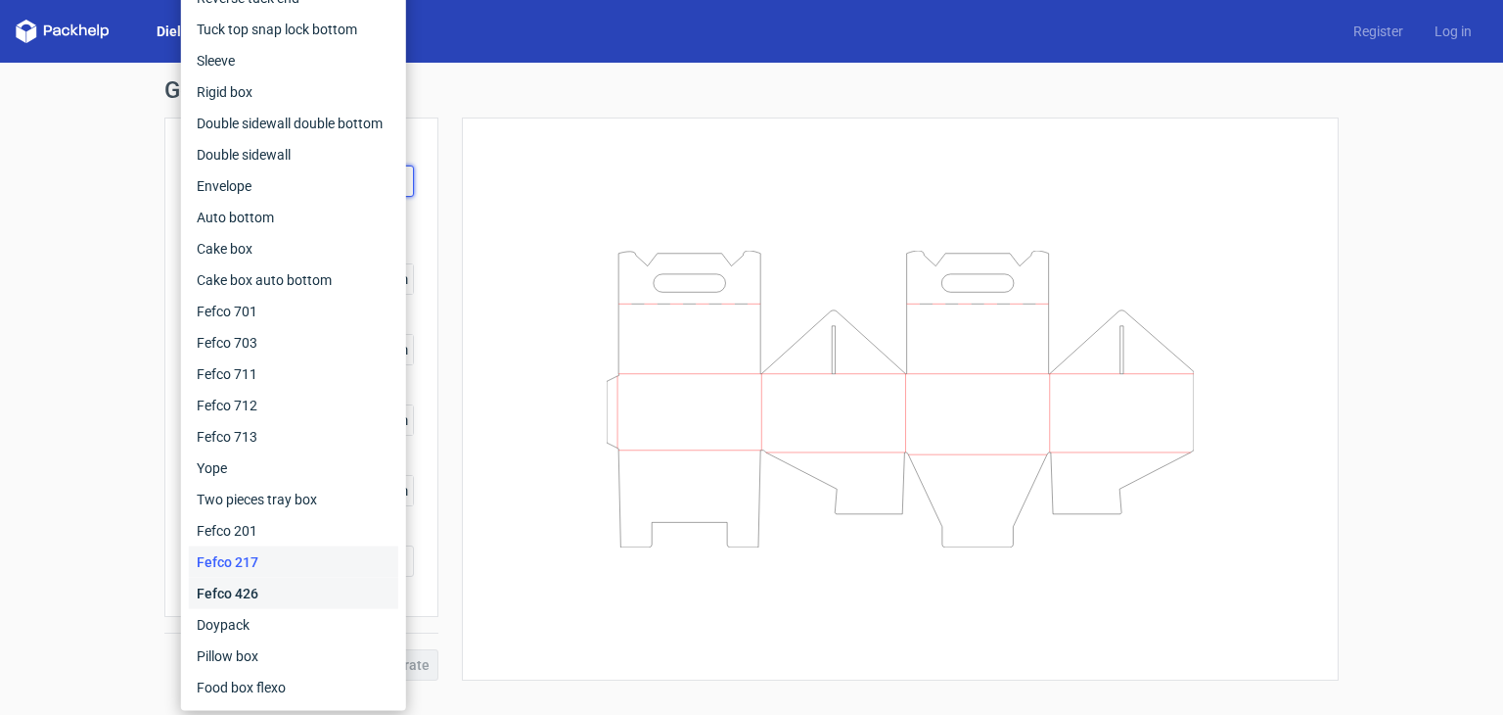
click at [279, 585] on div "Fefco 426" at bounding box center [293, 592] width 209 height 31
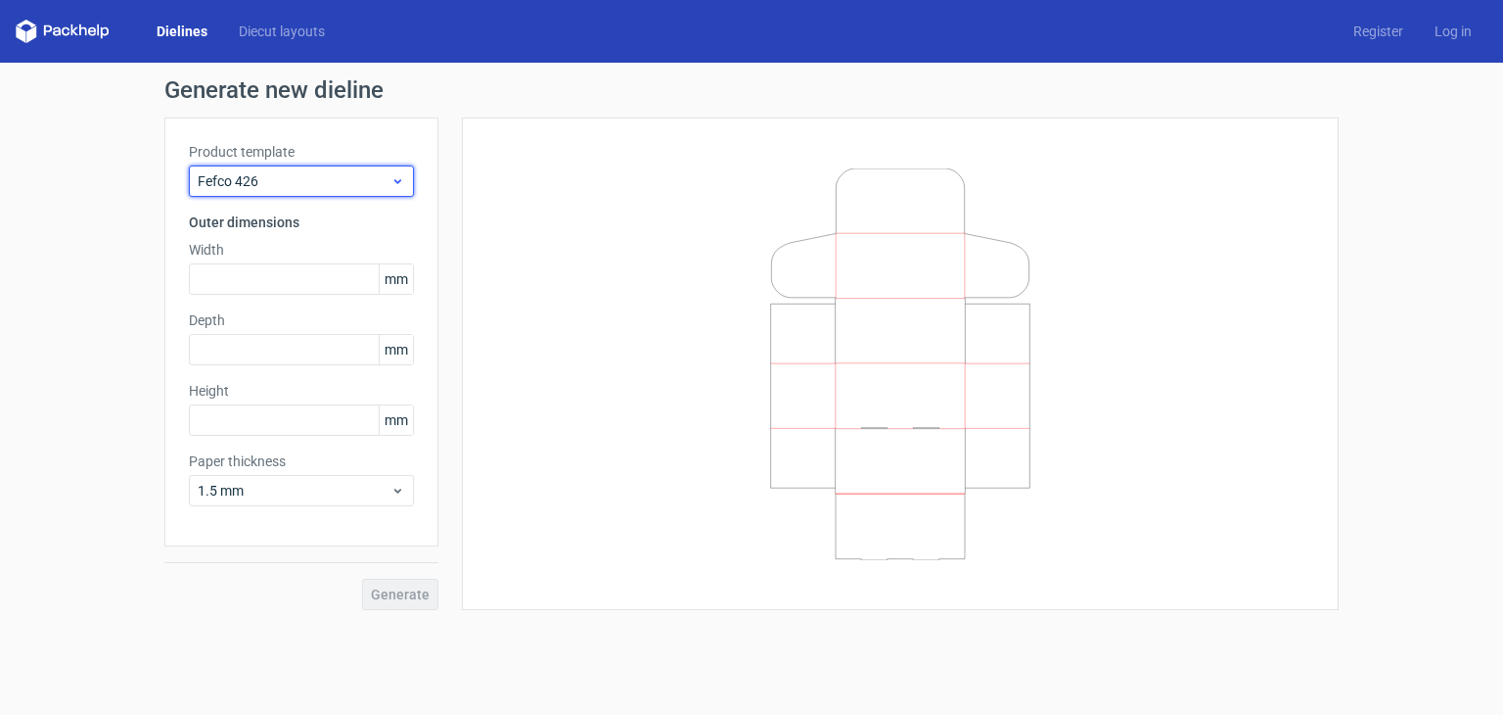
click at [351, 175] on span "Fefco 426" at bounding box center [294, 181] width 193 height 20
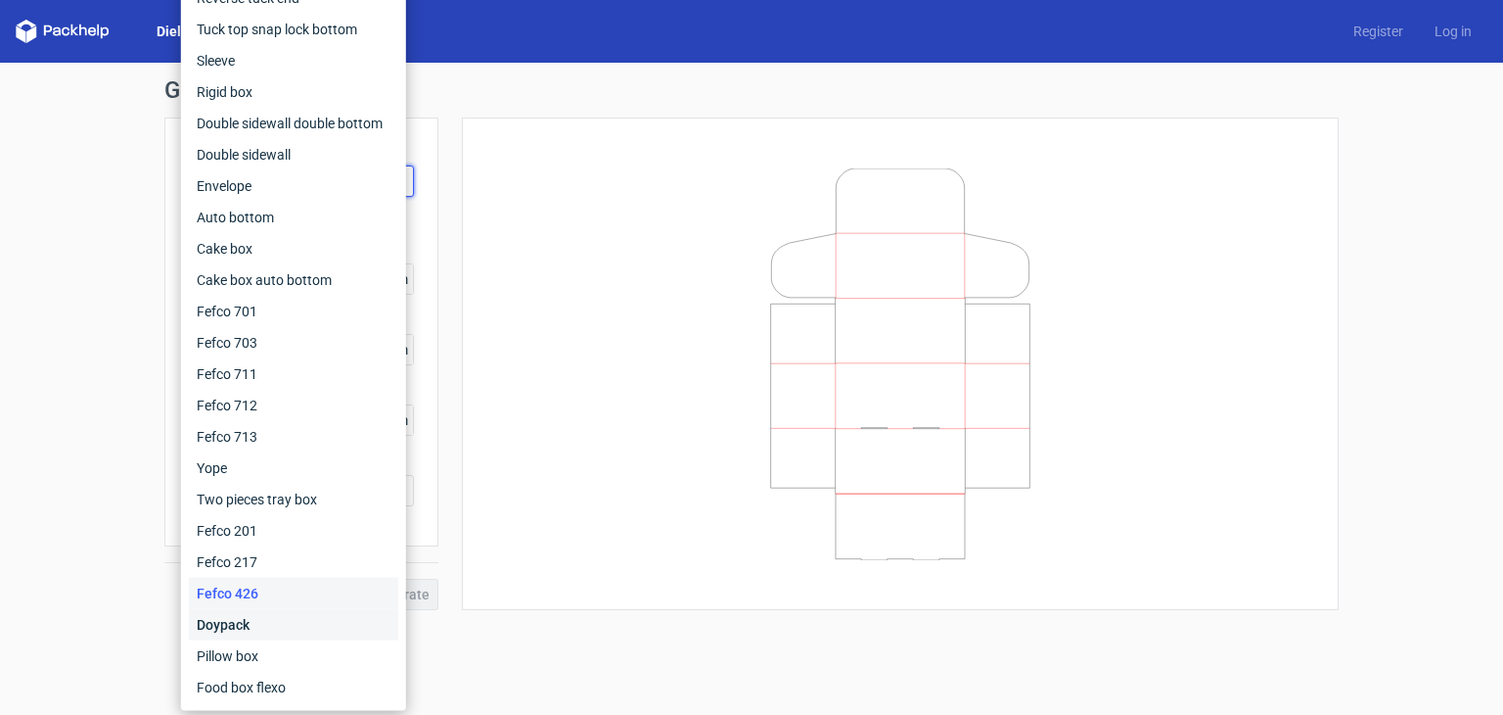
click at [282, 627] on div "Doypack" at bounding box center [293, 624] width 209 height 31
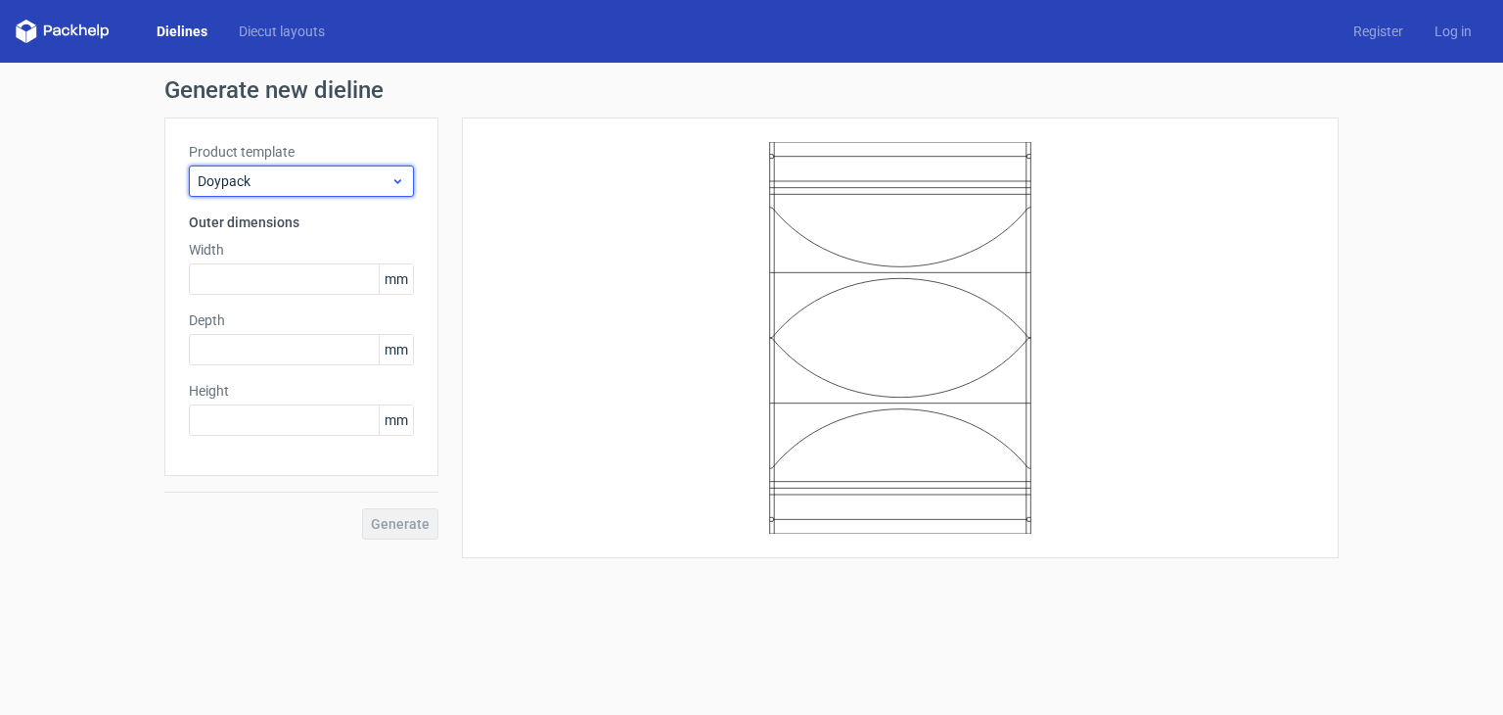
click at [292, 187] on span "Doypack" at bounding box center [294, 181] width 193 height 20
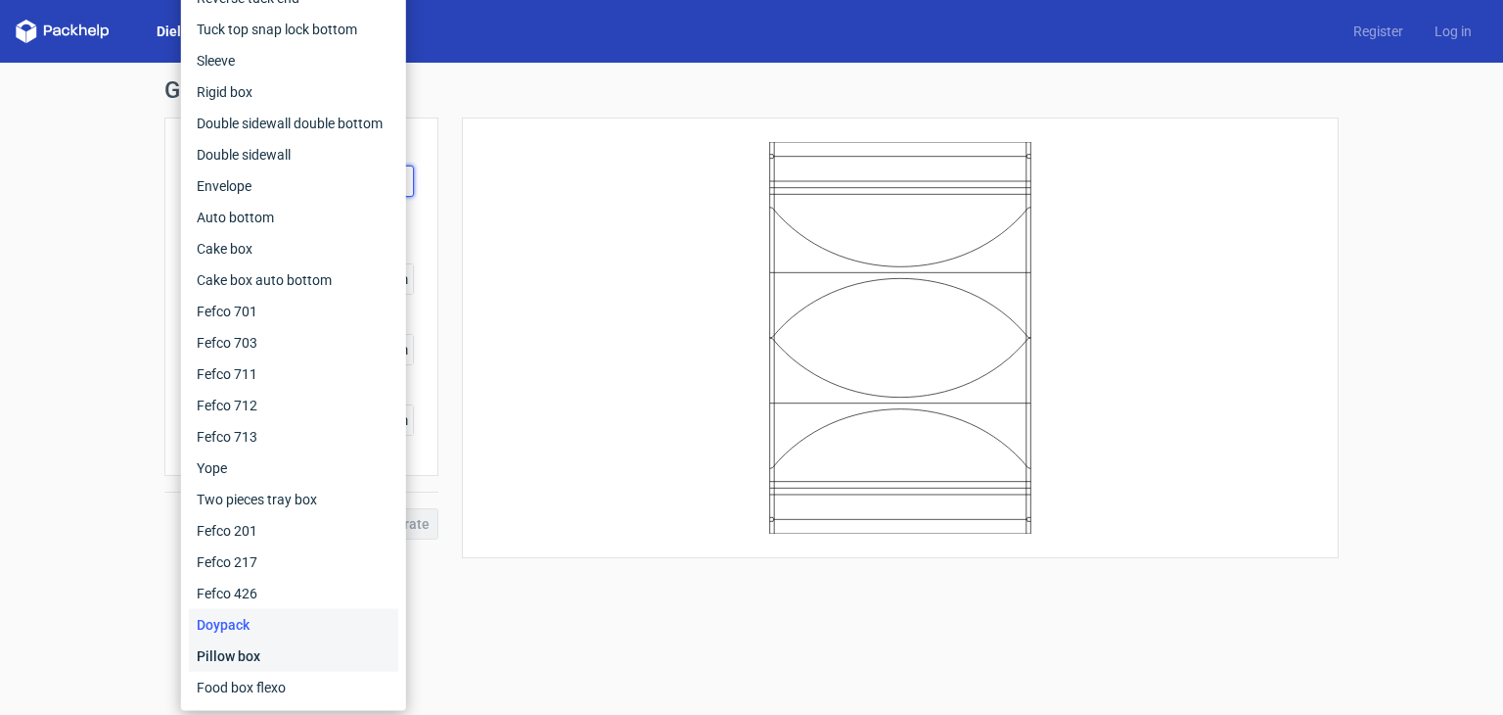
click at [270, 663] on div "Pillow box" at bounding box center [293, 655] width 209 height 31
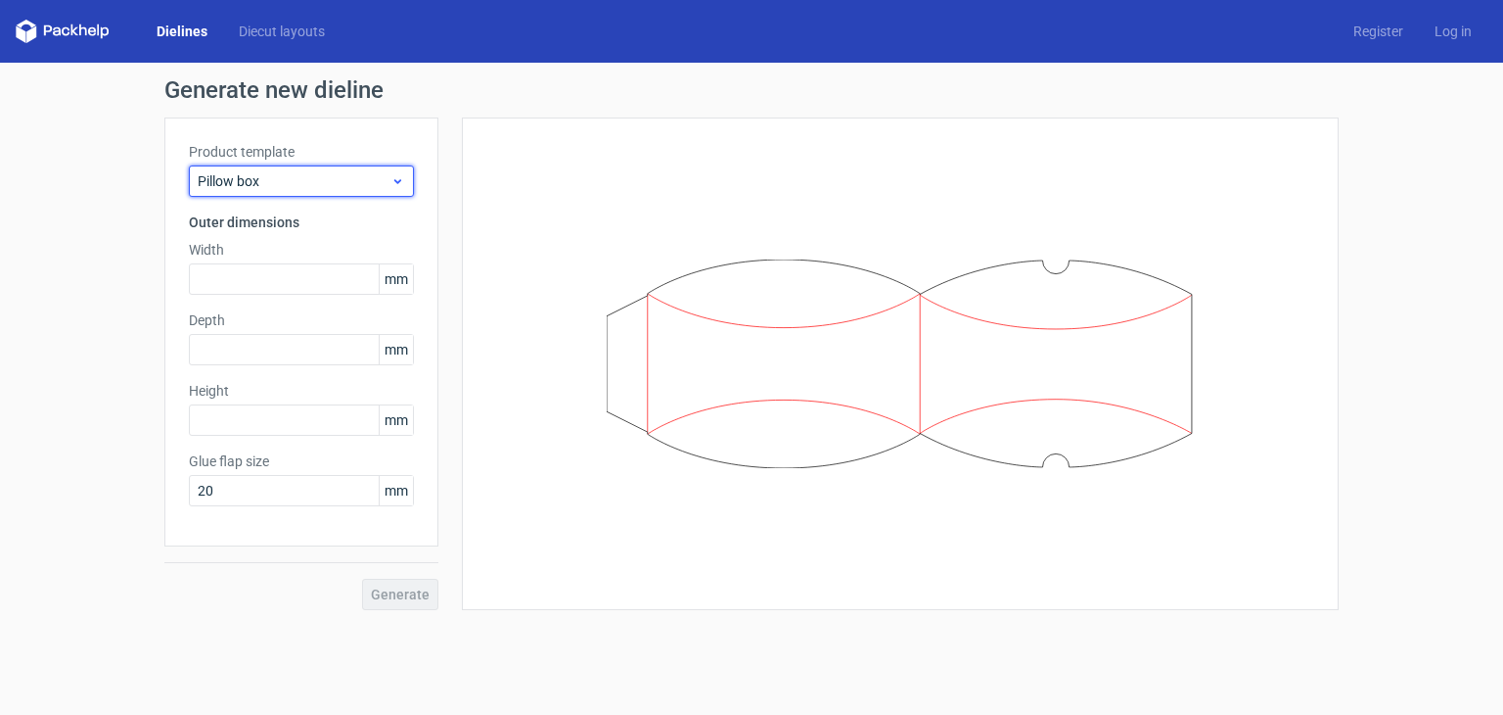
click at [348, 176] on span "Pillow box" at bounding box center [294, 181] width 193 height 20
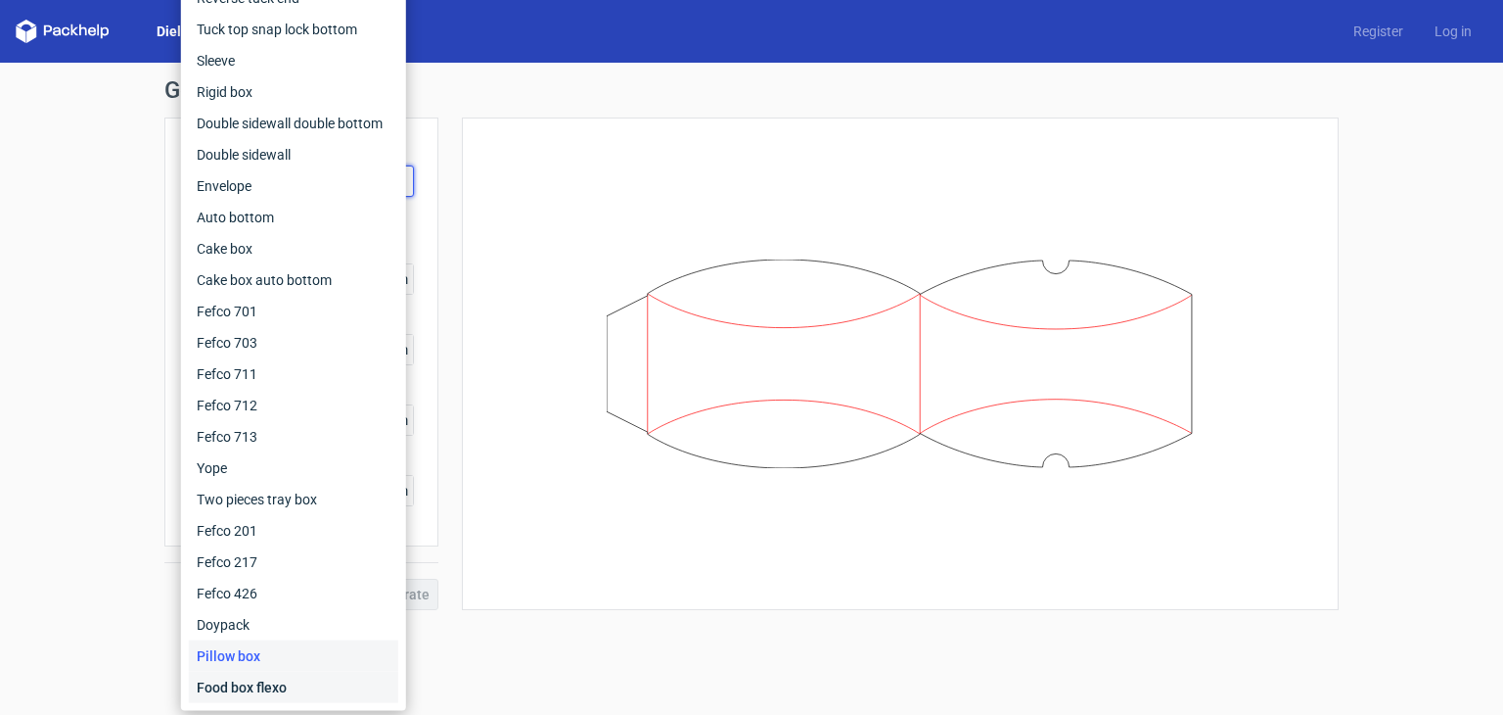
click at [265, 686] on div "Food box flexo" at bounding box center [293, 686] width 209 height 31
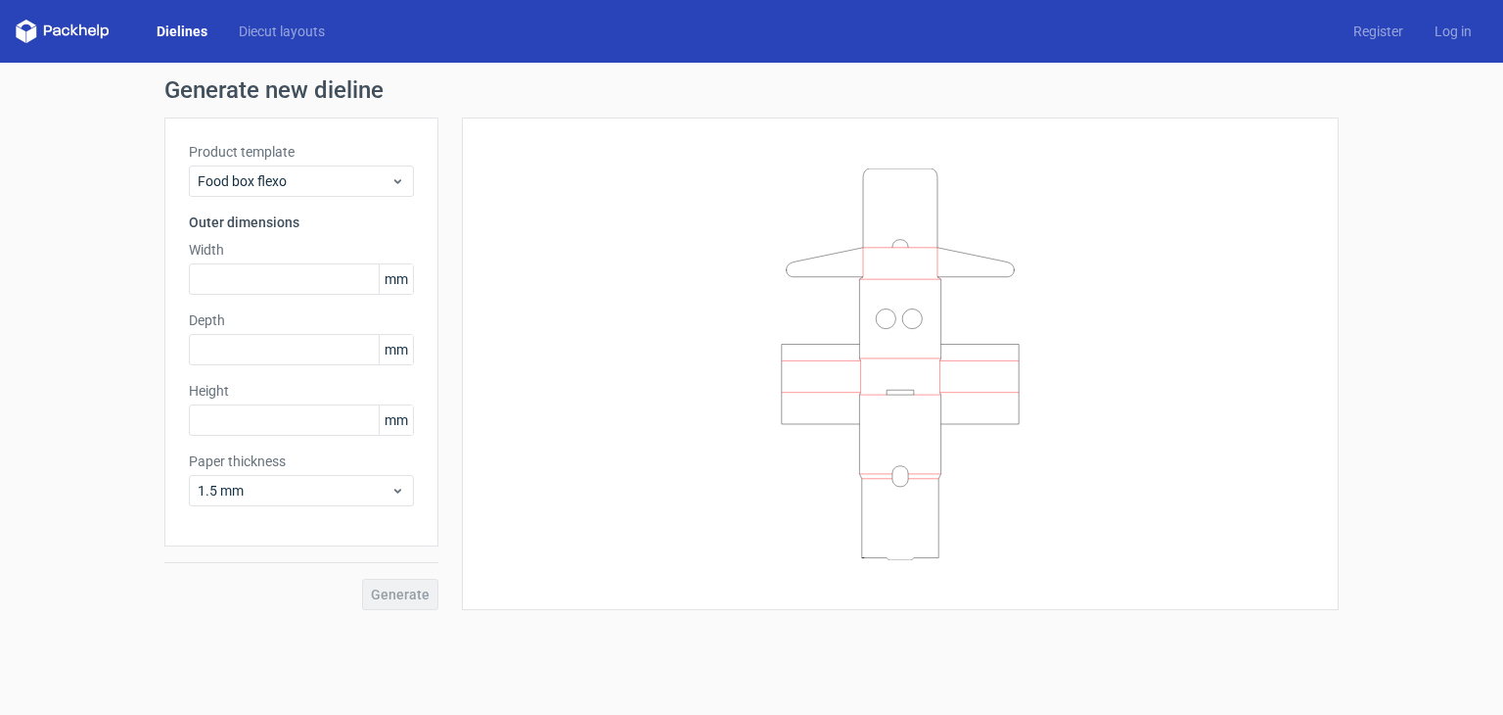
click at [367, 160] on label "Product template" at bounding box center [301, 152] width 225 height 20
click at [352, 193] on div "Food box flexo" at bounding box center [301, 180] width 225 height 31
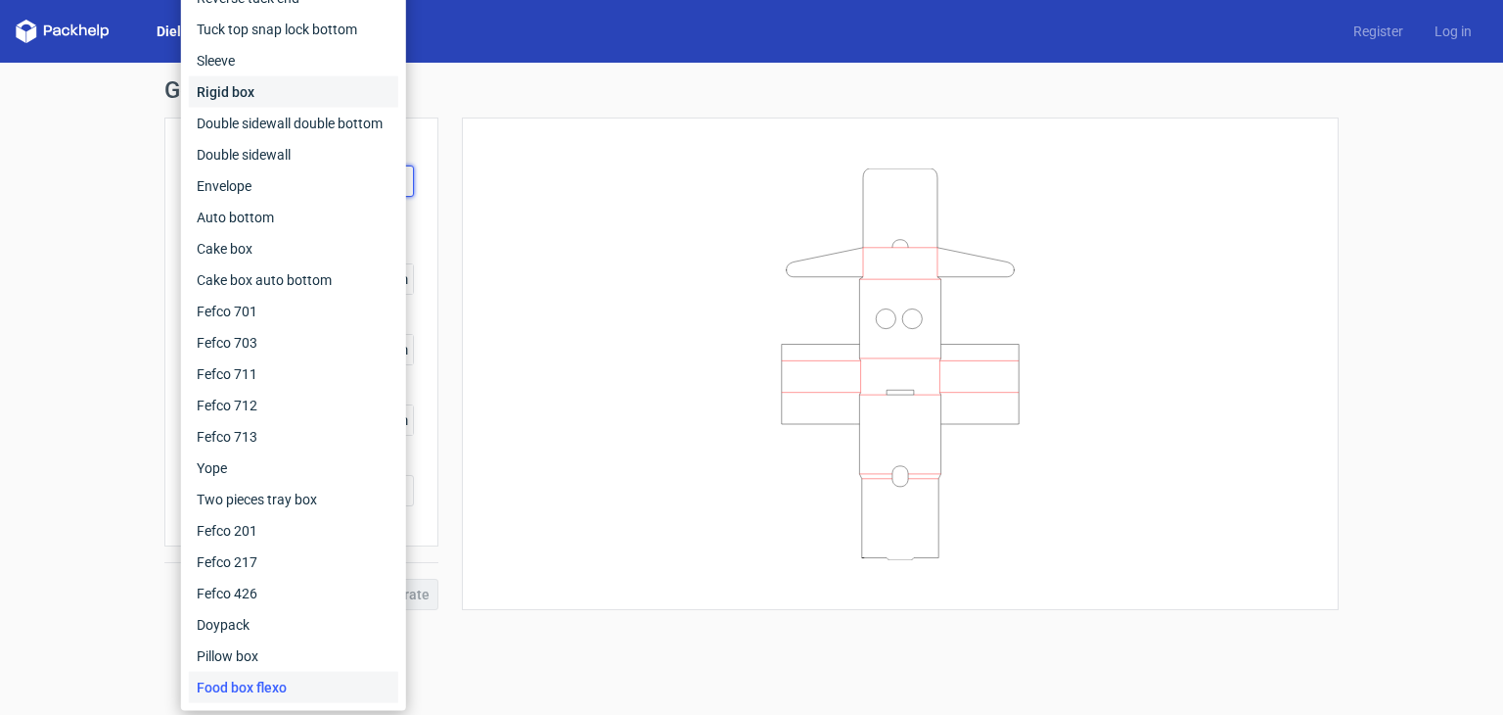
click at [287, 82] on div "Rigid box" at bounding box center [293, 91] width 209 height 31
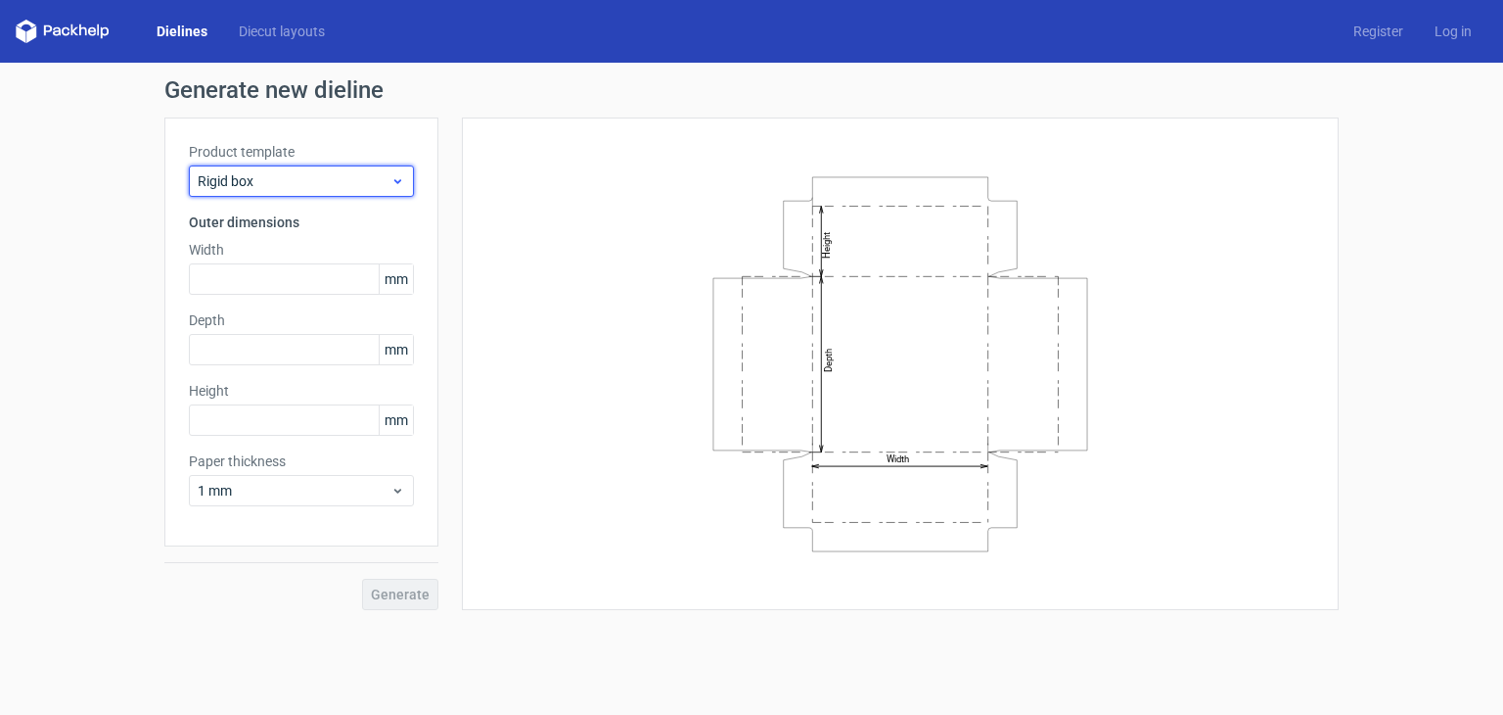
click at [291, 189] on span "Rigid box" at bounding box center [294, 181] width 193 height 20
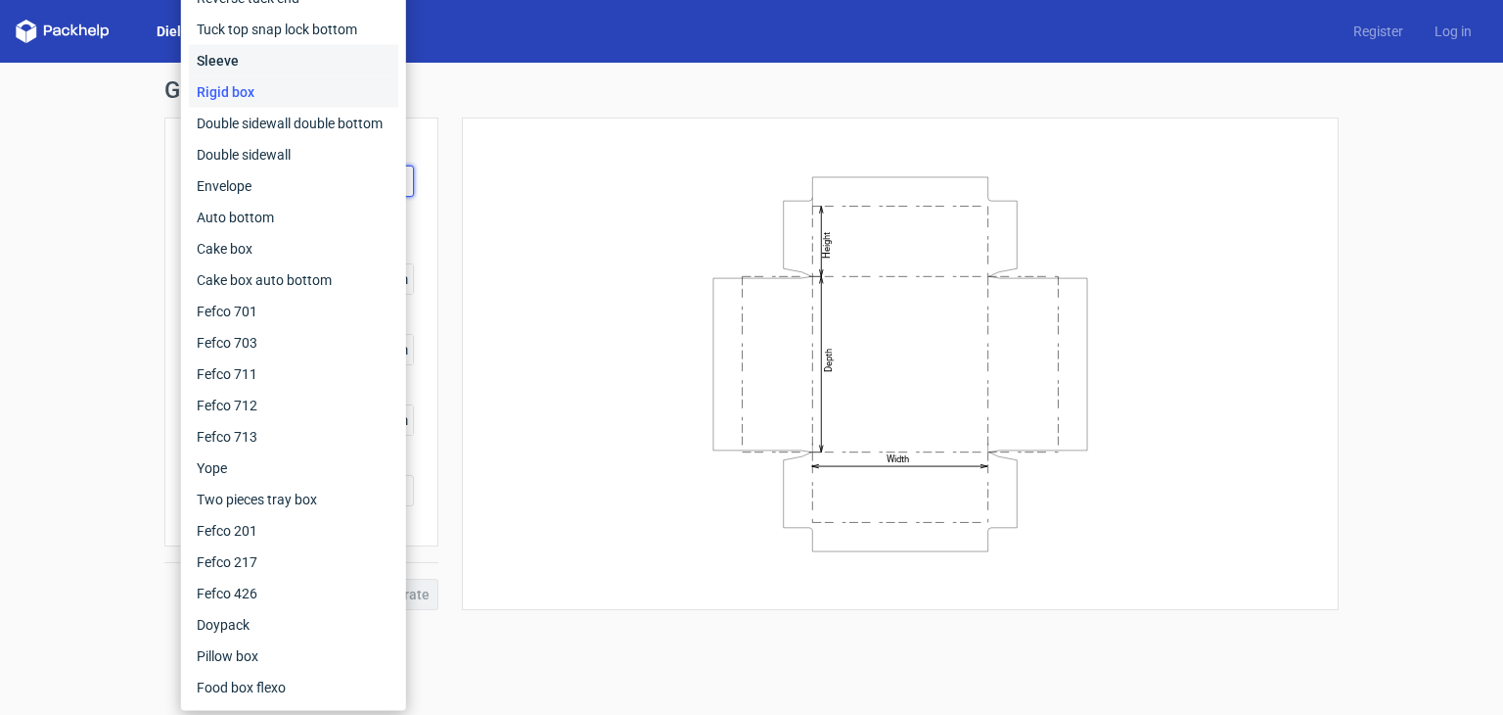
click at [310, 65] on div "Sleeve" at bounding box center [293, 60] width 209 height 31
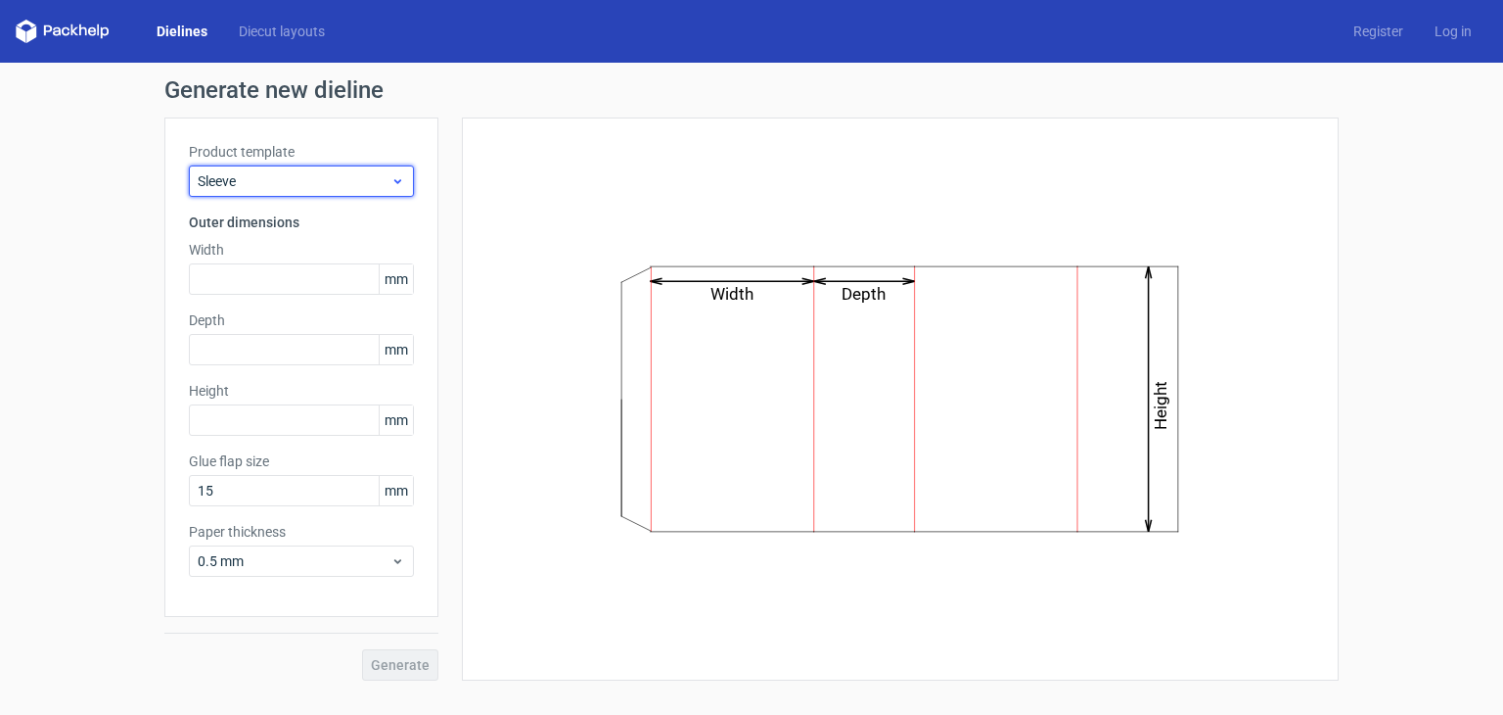
click at [303, 189] on span "Sleeve" at bounding box center [294, 181] width 193 height 20
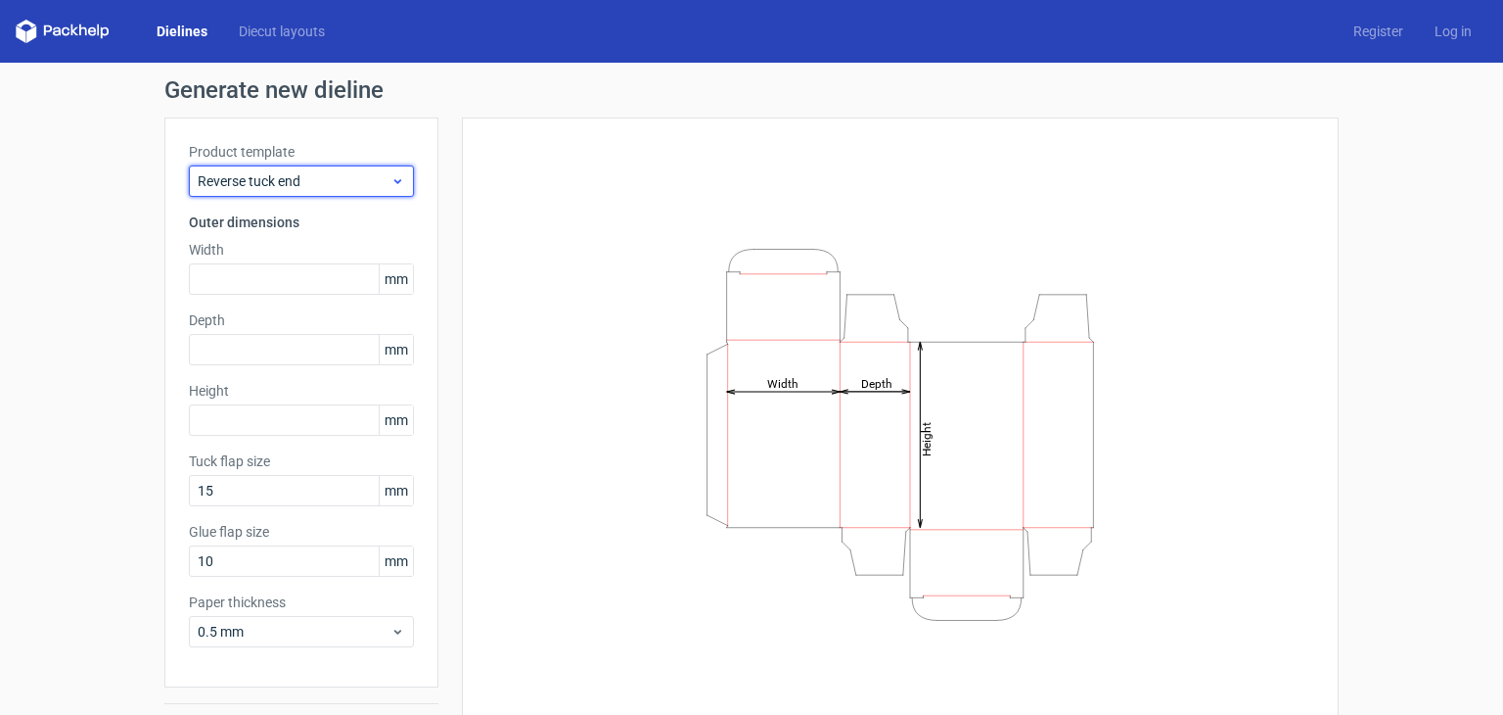
click at [279, 193] on div "Reverse tuck end" at bounding box center [301, 180] width 225 height 31
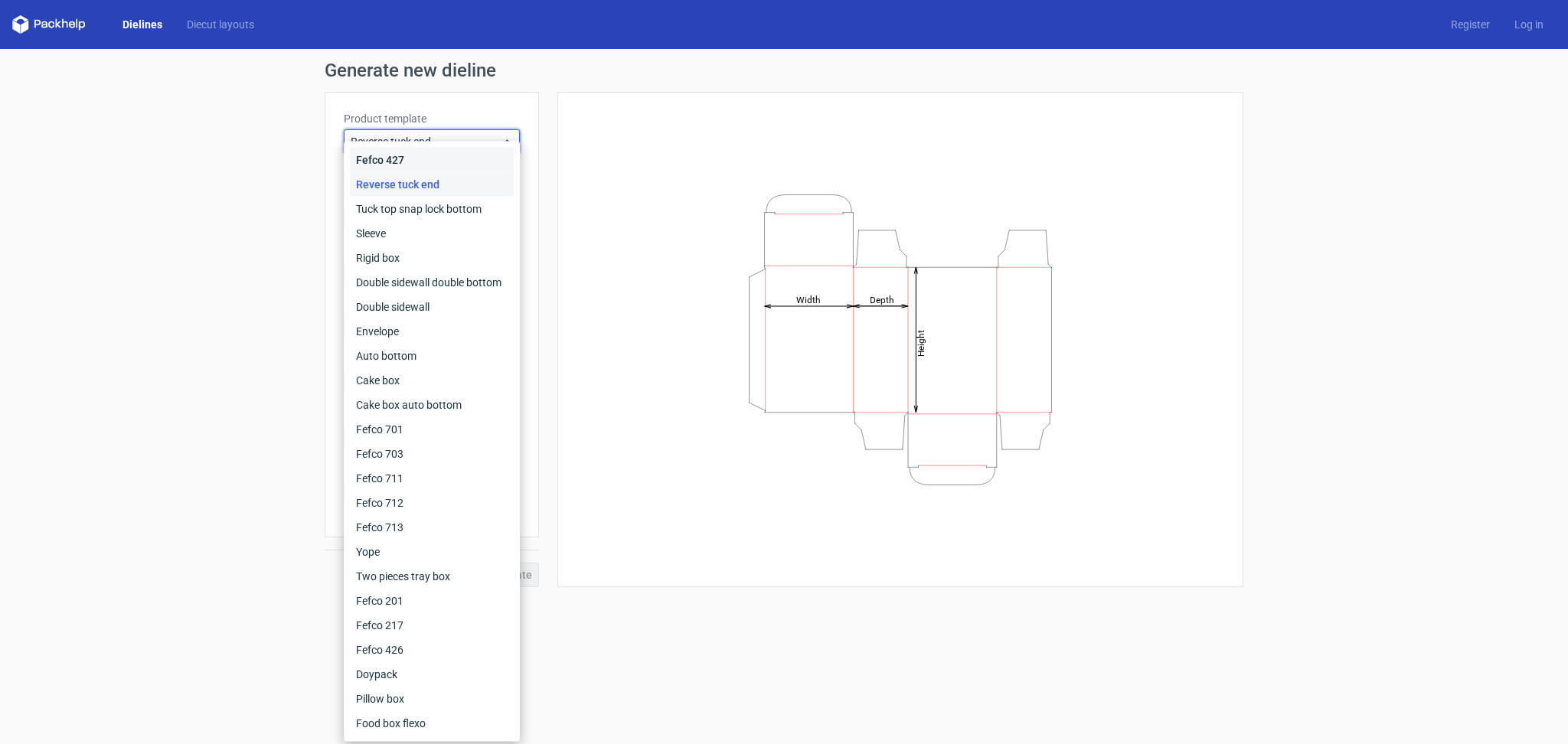
click at [465, 165] on div "Fefco 427" at bounding box center [431, 160] width 163 height 24
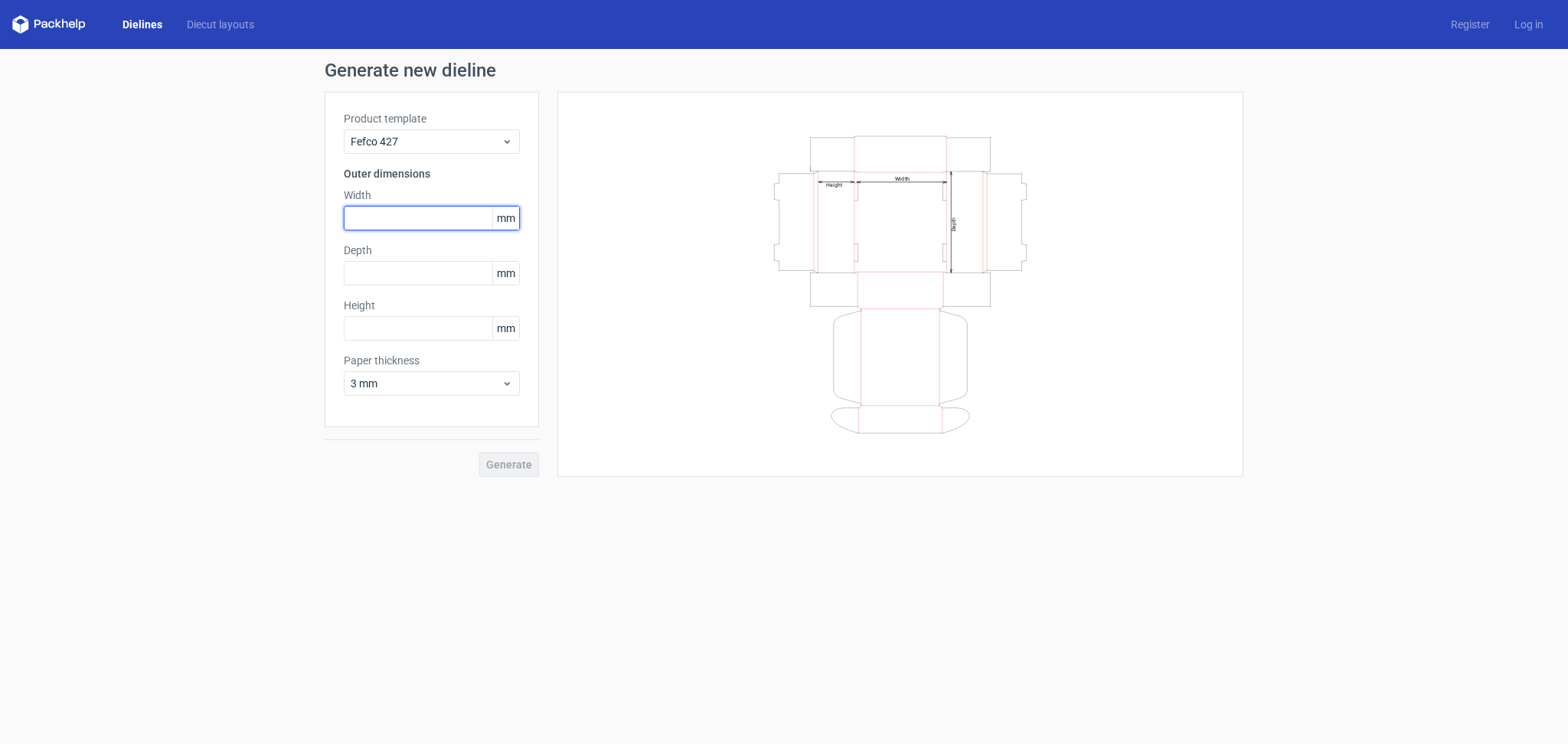
click at [414, 221] on input "text" at bounding box center [431, 217] width 176 height 24
type input "200"
type input "140"
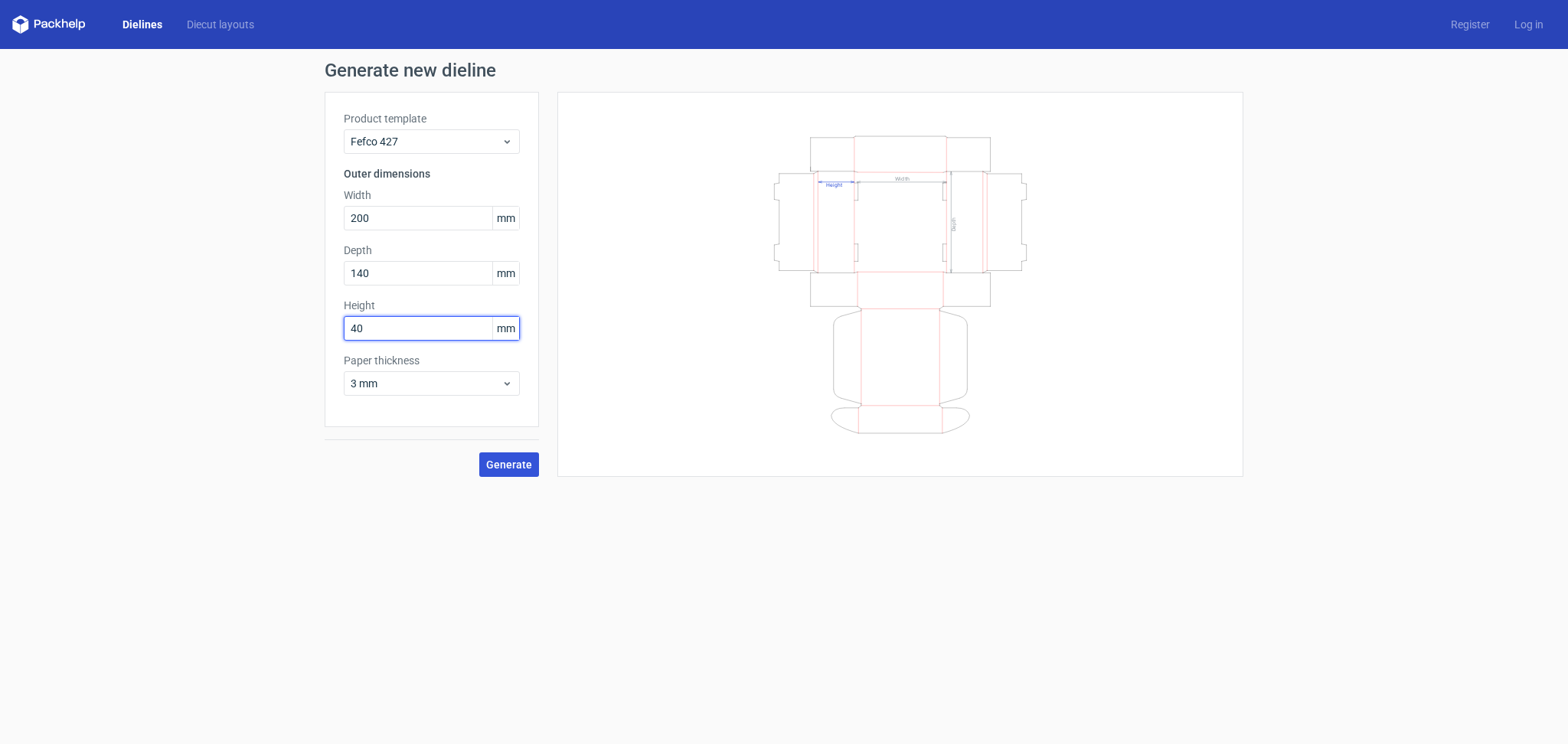
type input "40"
click at [502, 460] on span "Generate" at bounding box center [509, 465] width 46 height 11
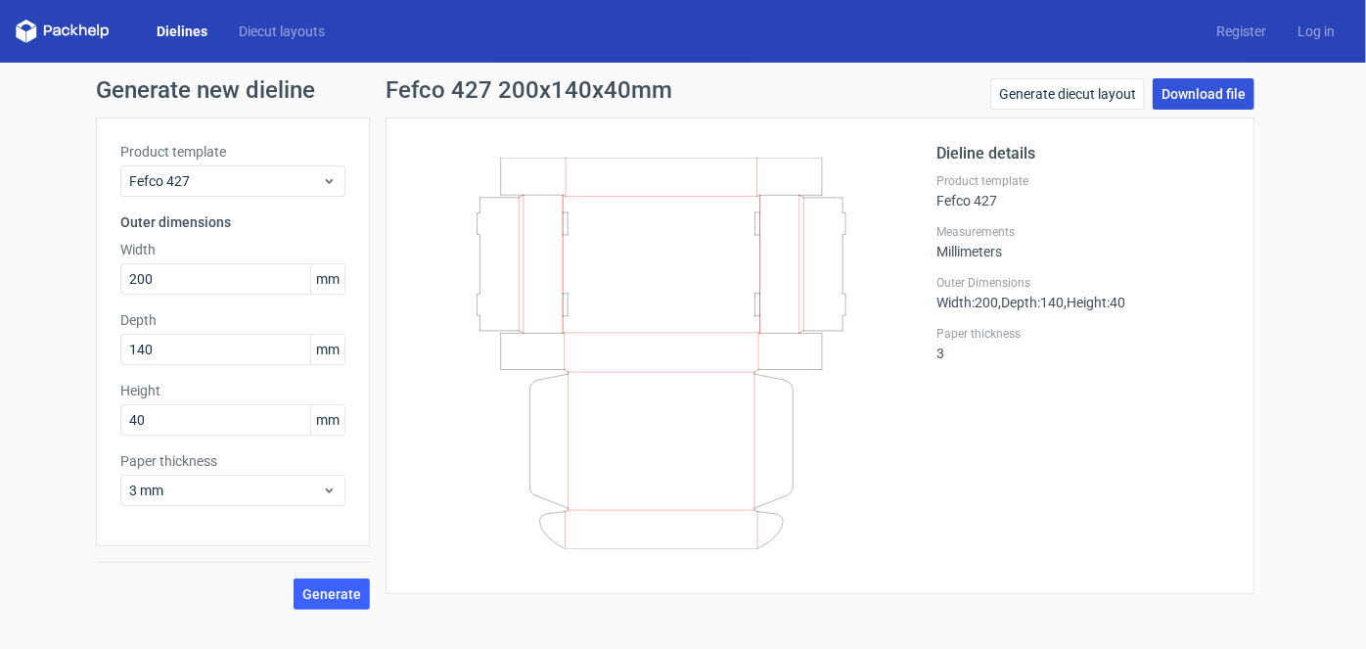
click at [1219, 90] on link "Download file" at bounding box center [1204, 93] width 102 height 31
click at [320, 181] on span "Fefco 427" at bounding box center [225, 181] width 193 height 20
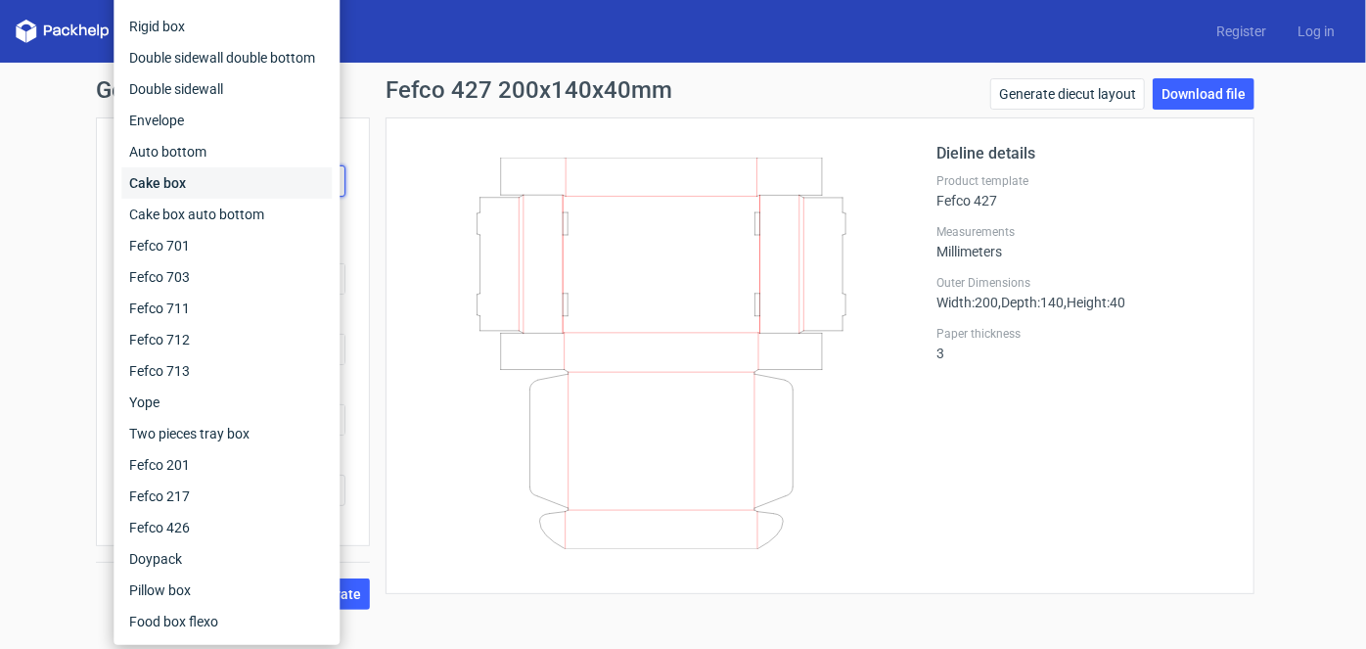
click at [320, 181] on div "Cake box" at bounding box center [226, 182] width 210 height 31
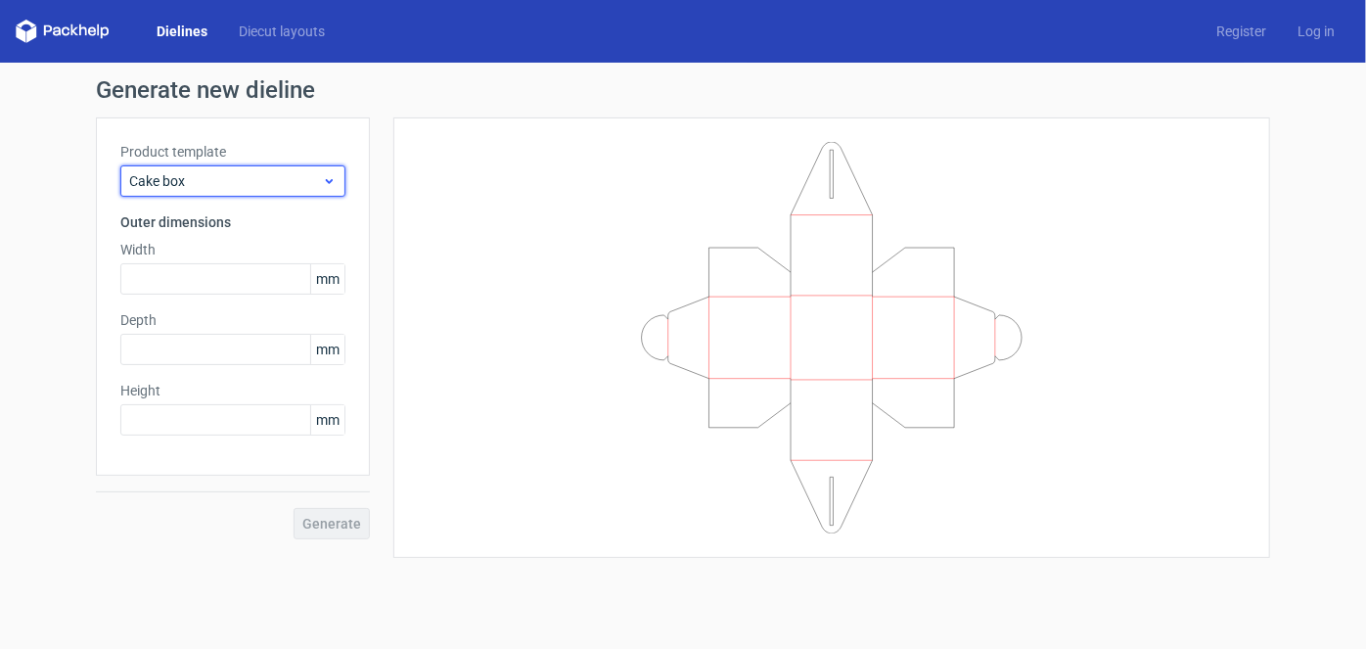
click at [320, 181] on span "Cake box" at bounding box center [225, 181] width 193 height 20
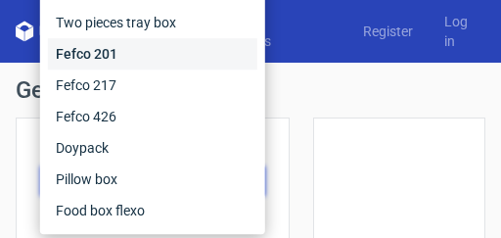
click at [163, 58] on div "Fefco 201" at bounding box center [152, 53] width 209 height 31
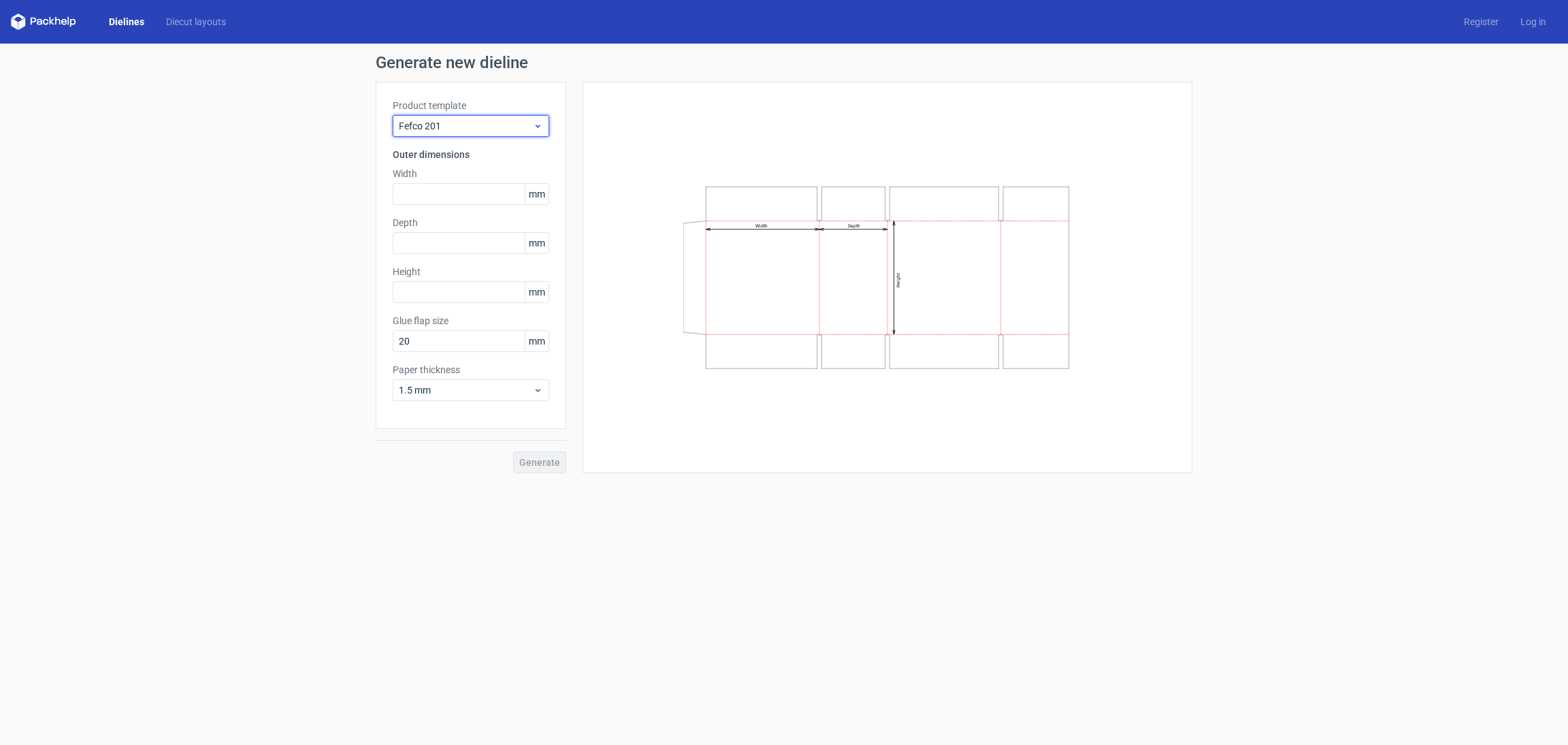
click at [455, 132] on span "Fefco 201" at bounding box center [466, 126] width 134 height 14
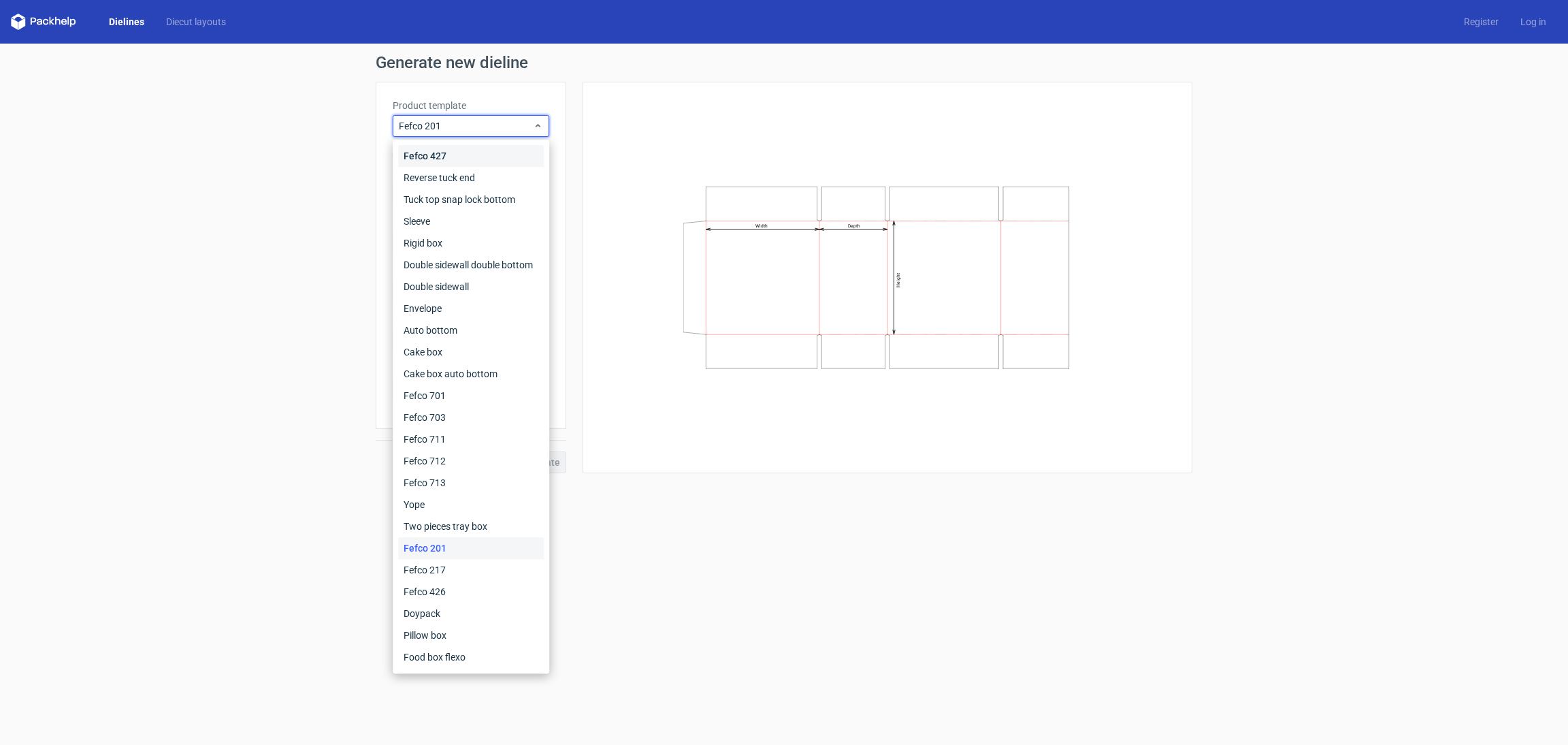
click at [503, 148] on div "Fefco 427" at bounding box center [471, 155] width 145 height 22
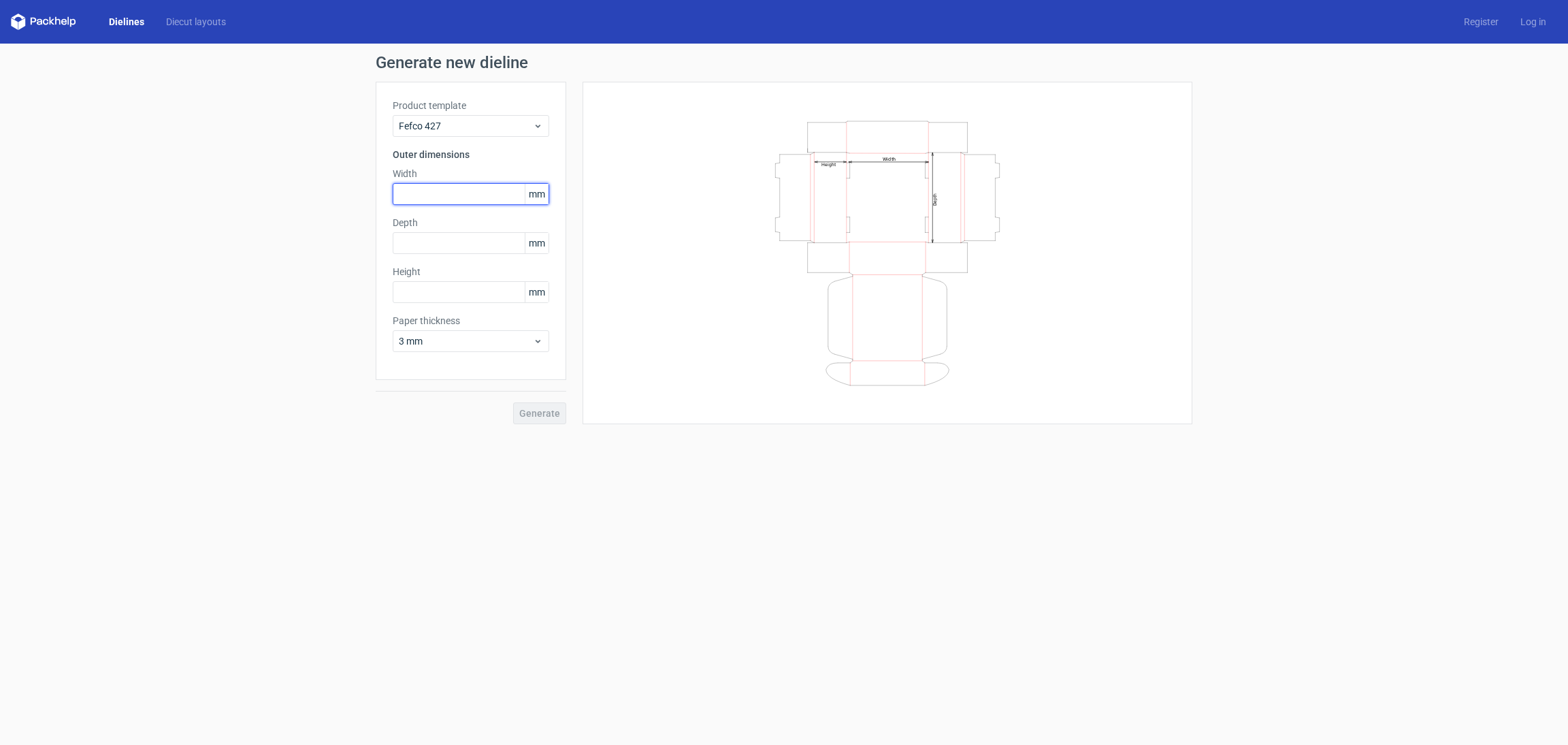
click at [407, 197] on input "text" at bounding box center [471, 193] width 156 height 22
